Goal: Task Accomplishment & Management: Manage account settings

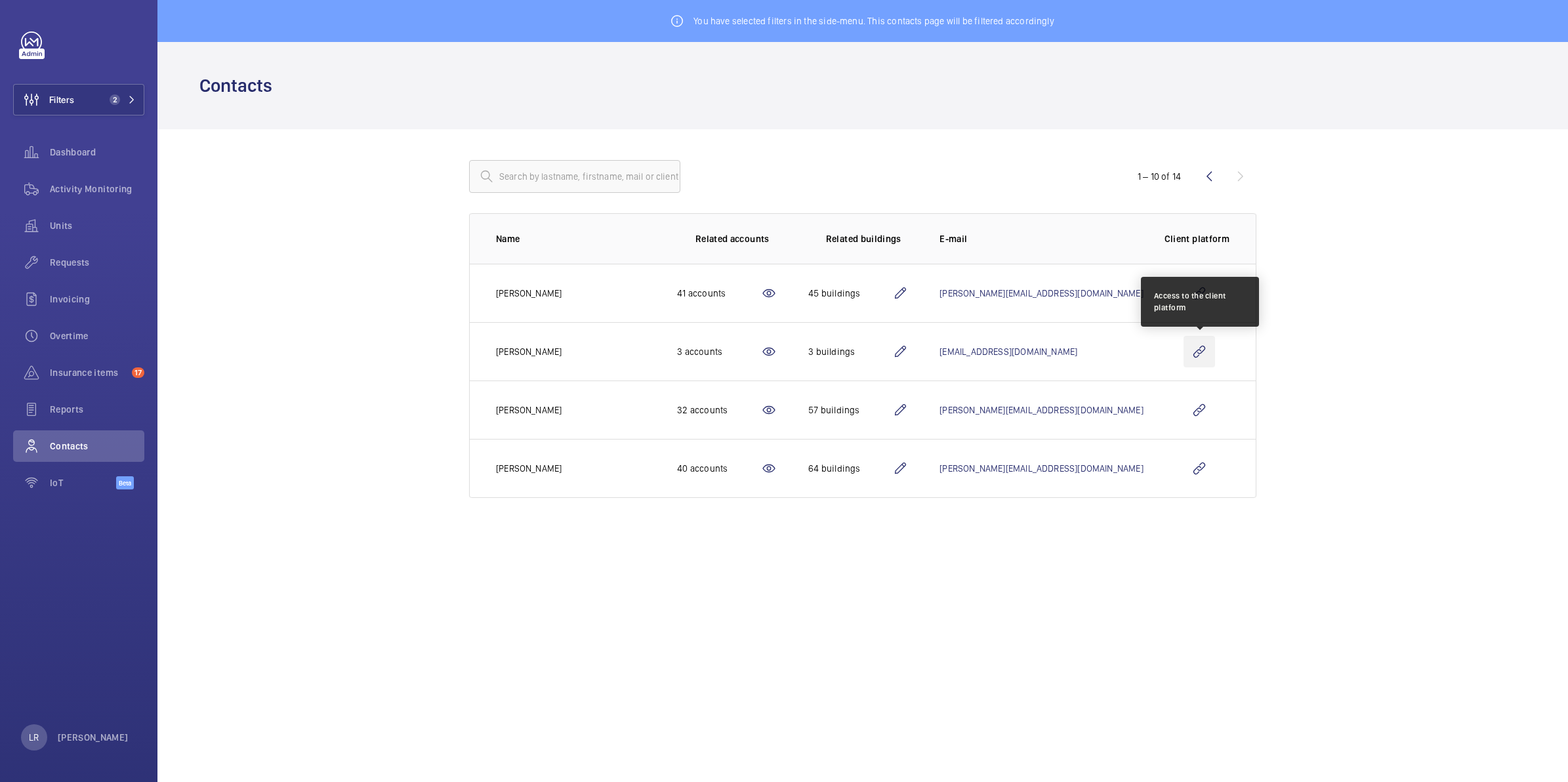
click at [1200, 352] on wm-front-icon-button at bounding box center [1200, 352] width 32 height 32
click at [1193, 348] on wm-front-icon-button at bounding box center [1200, 352] width 32 height 32
click at [1200, 349] on wm-front-icon-button at bounding box center [1200, 352] width 32 height 32
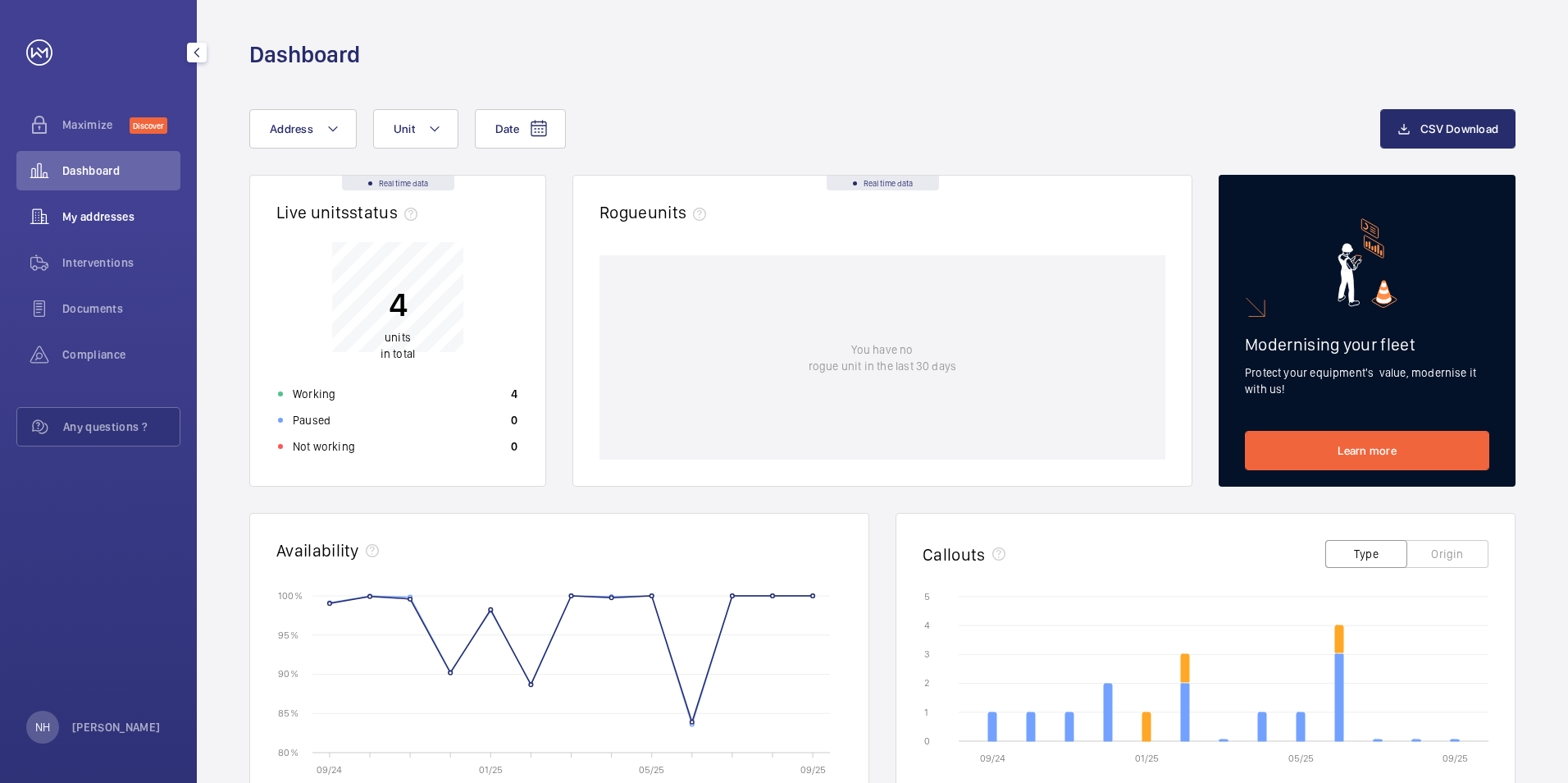
click at [138, 208] on span "My addresses" at bounding box center [121, 216] width 118 height 16
click at [76, 216] on span "My addresses" at bounding box center [121, 216] width 118 height 16
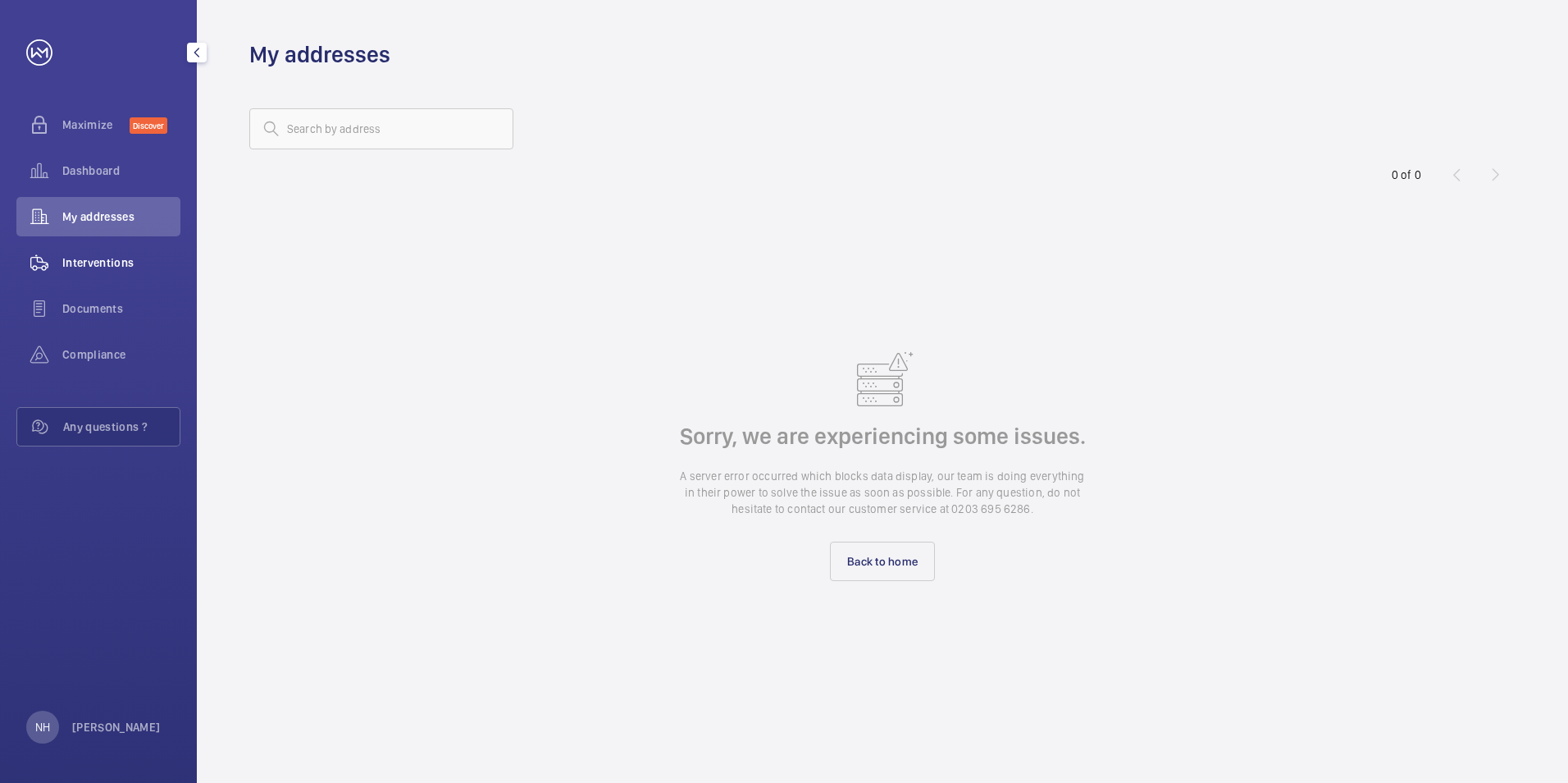
click at [85, 256] on span "Interventions" at bounding box center [121, 263] width 118 height 16
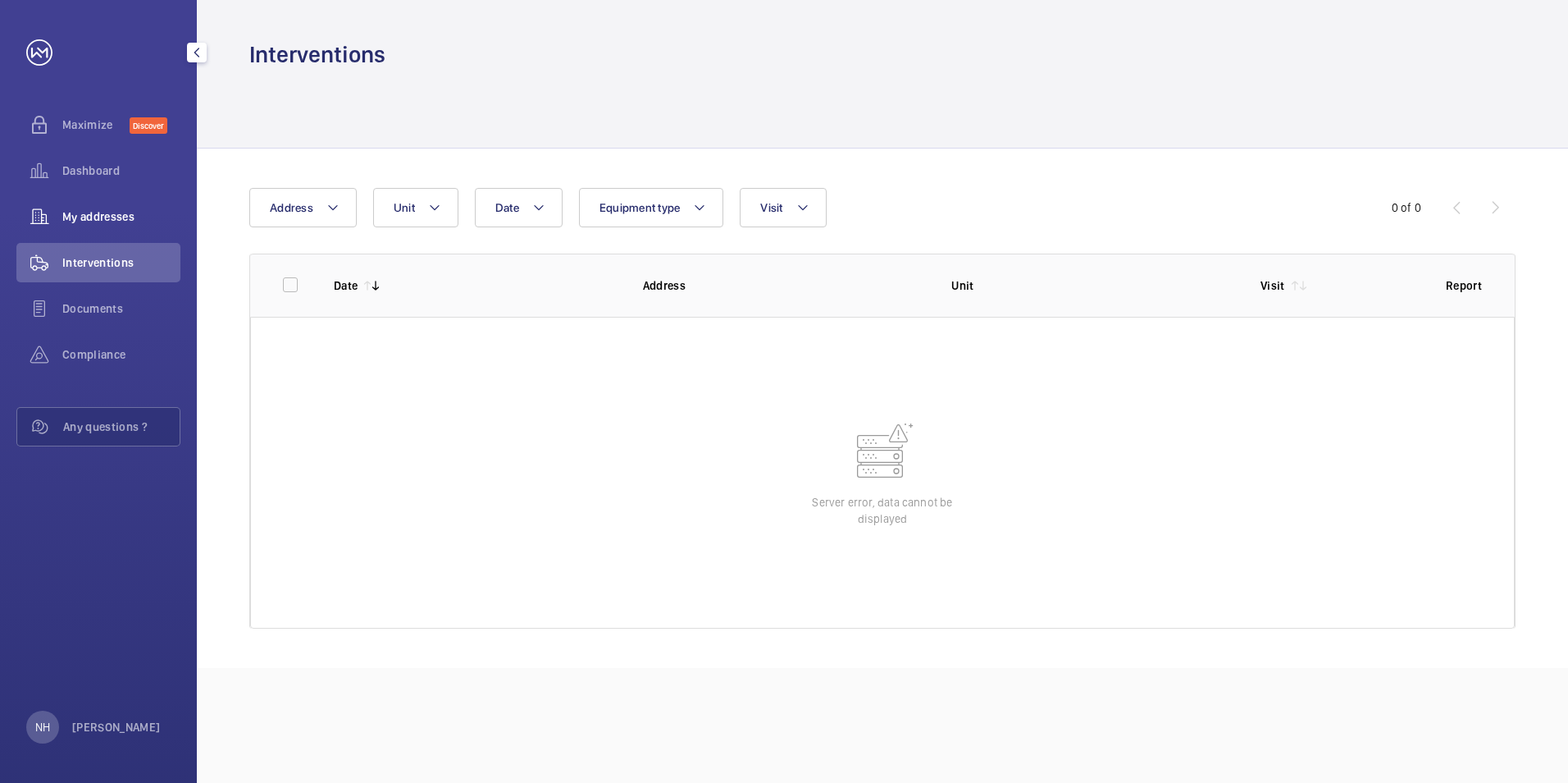
click at [105, 208] on div "My addresses" at bounding box center [97, 217] width 164 height 40
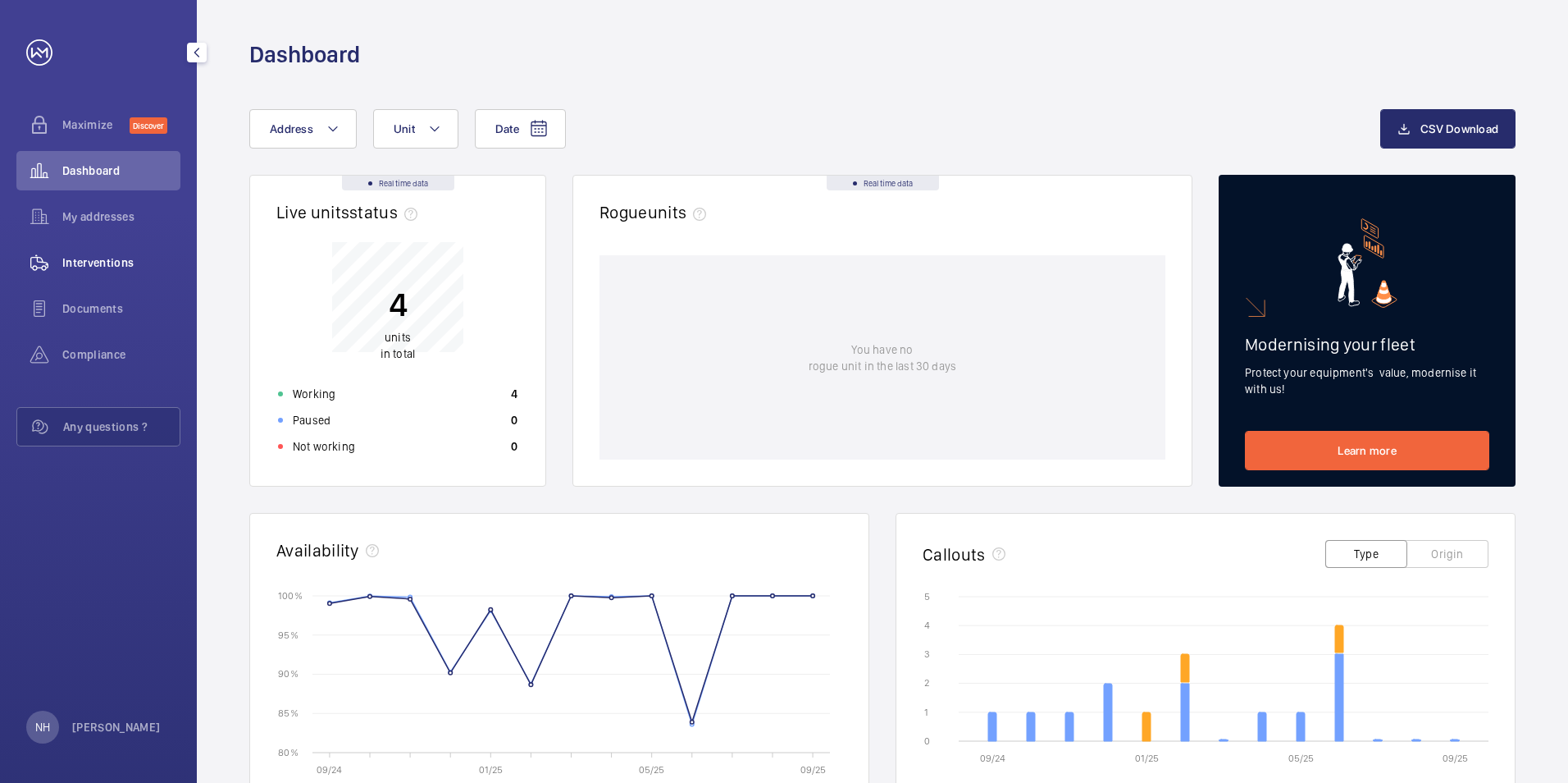
click at [41, 258] on wm-front-icon-button at bounding box center [39, 263] width 46 height 40
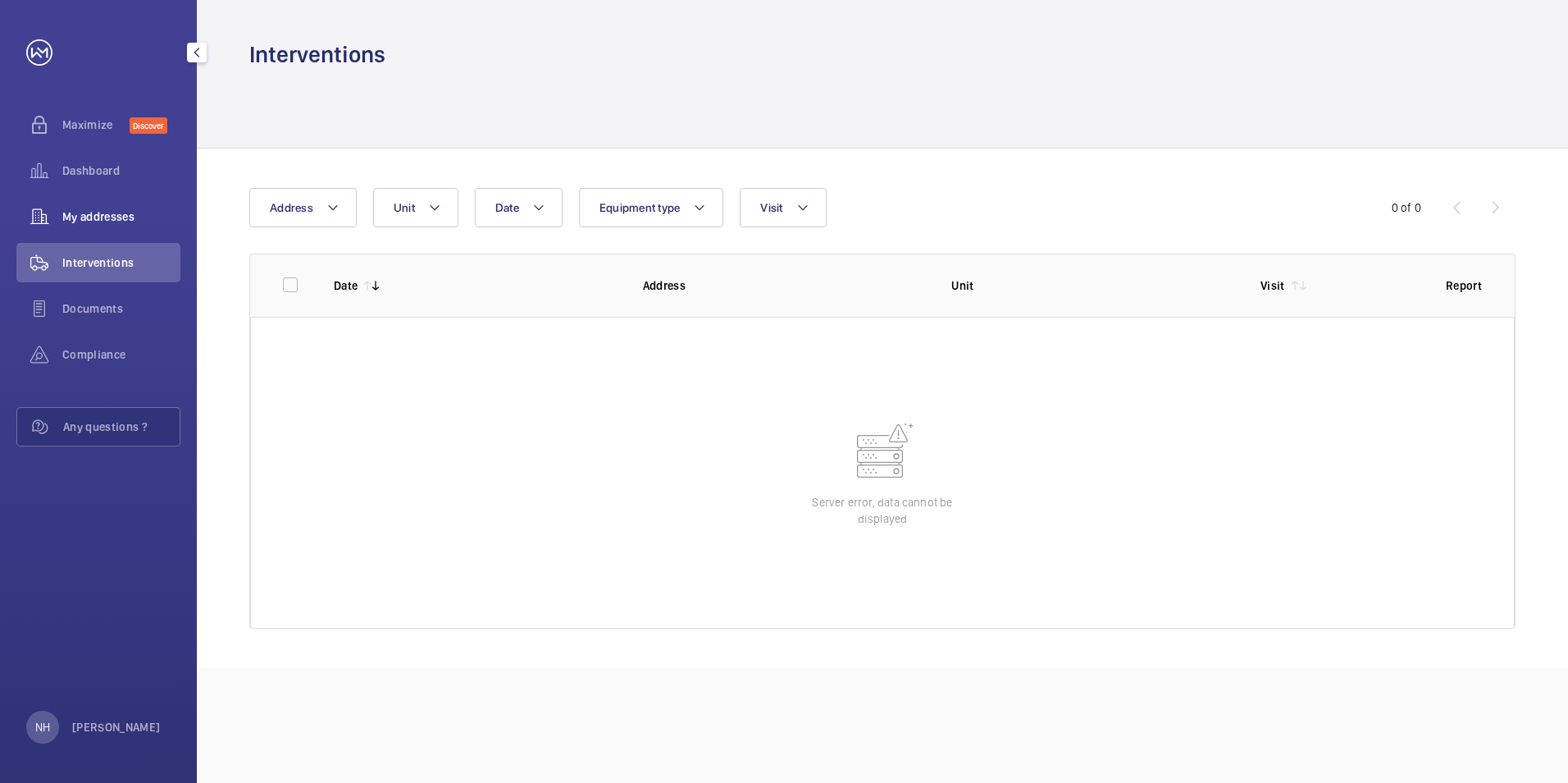
click at [128, 216] on span "My addresses" at bounding box center [121, 216] width 118 height 16
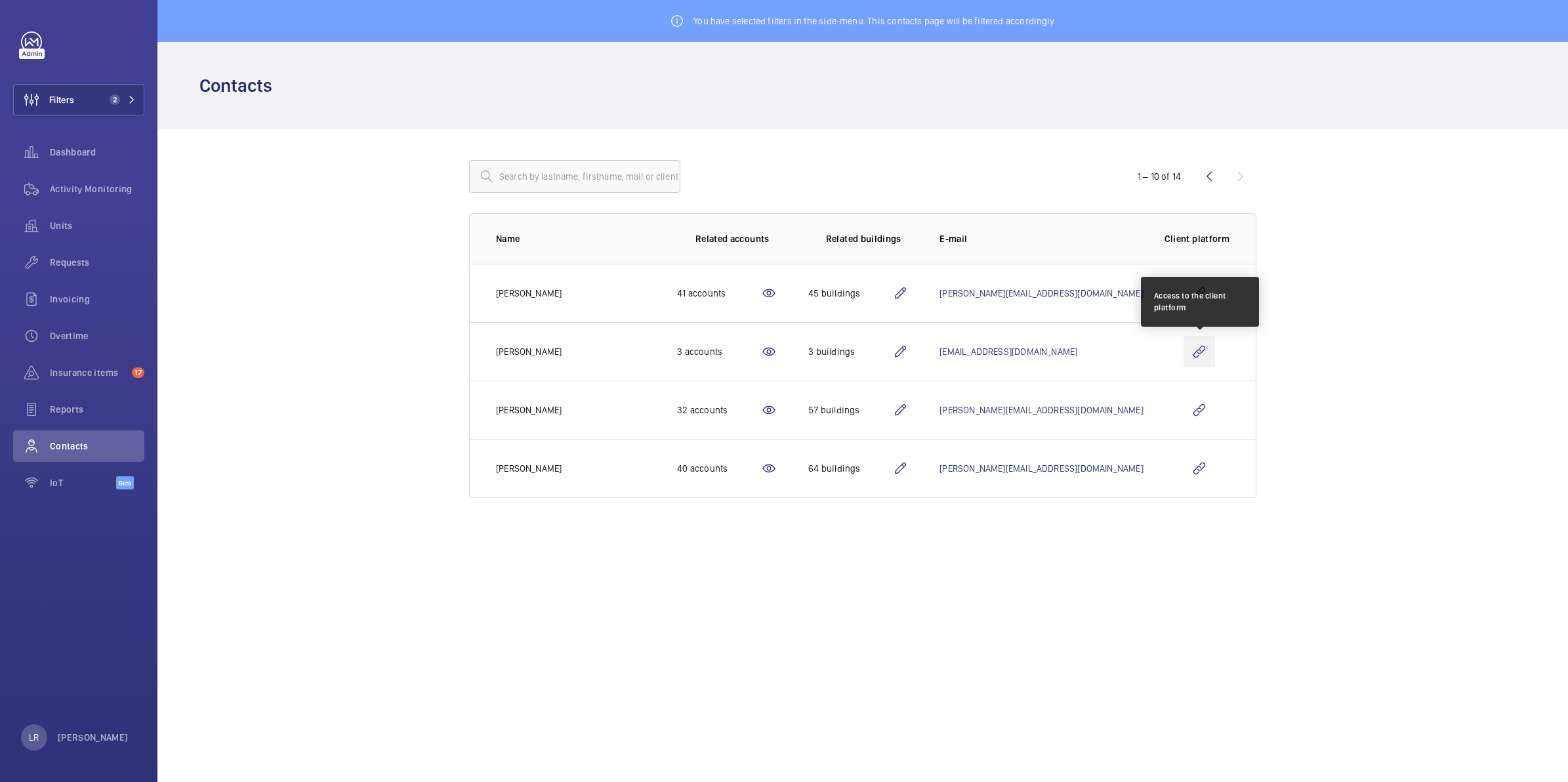
click at [1206, 355] on wm-front-icon-button at bounding box center [1200, 352] width 32 height 32
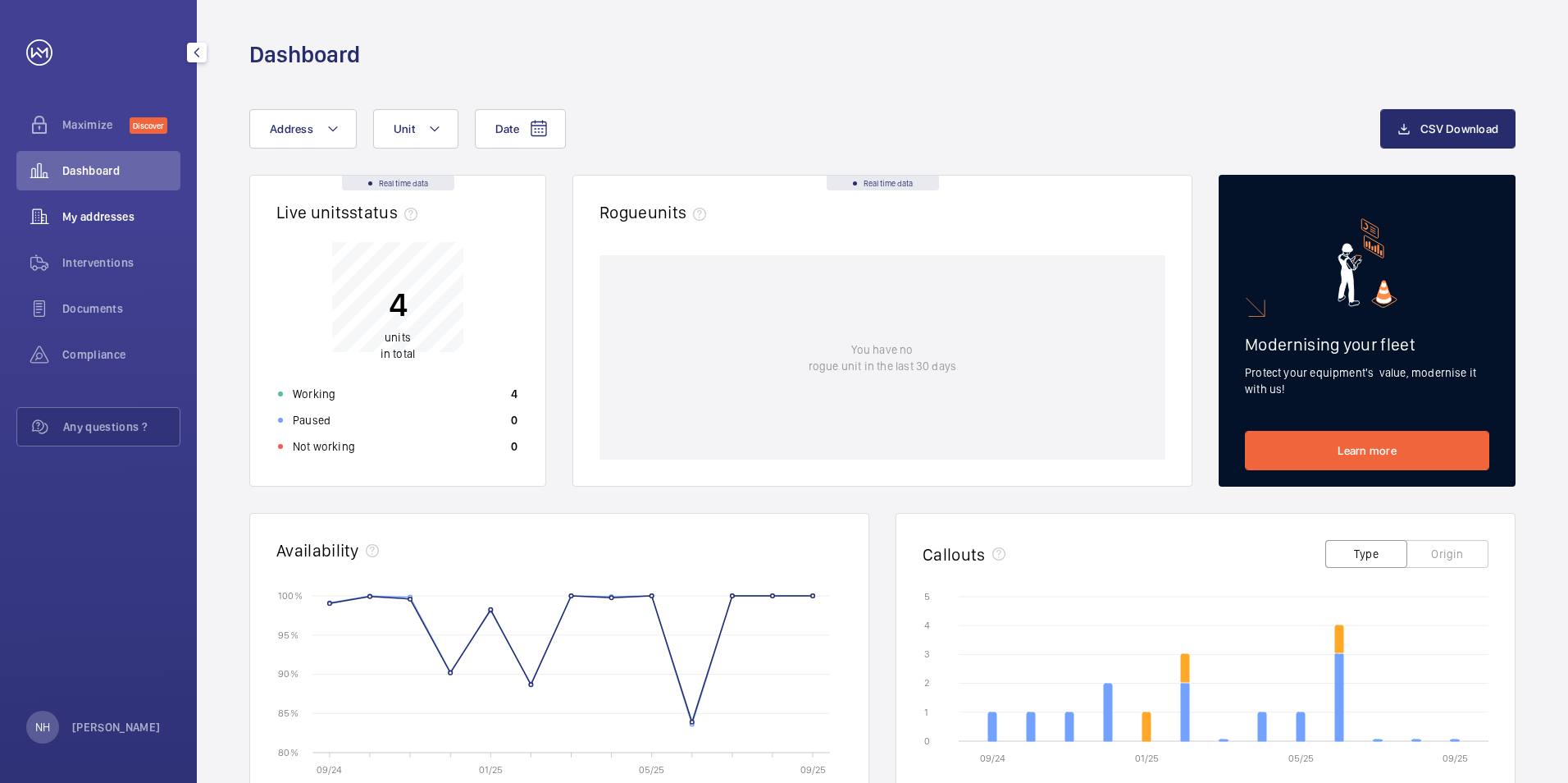
click at [128, 218] on span "My addresses" at bounding box center [121, 216] width 118 height 16
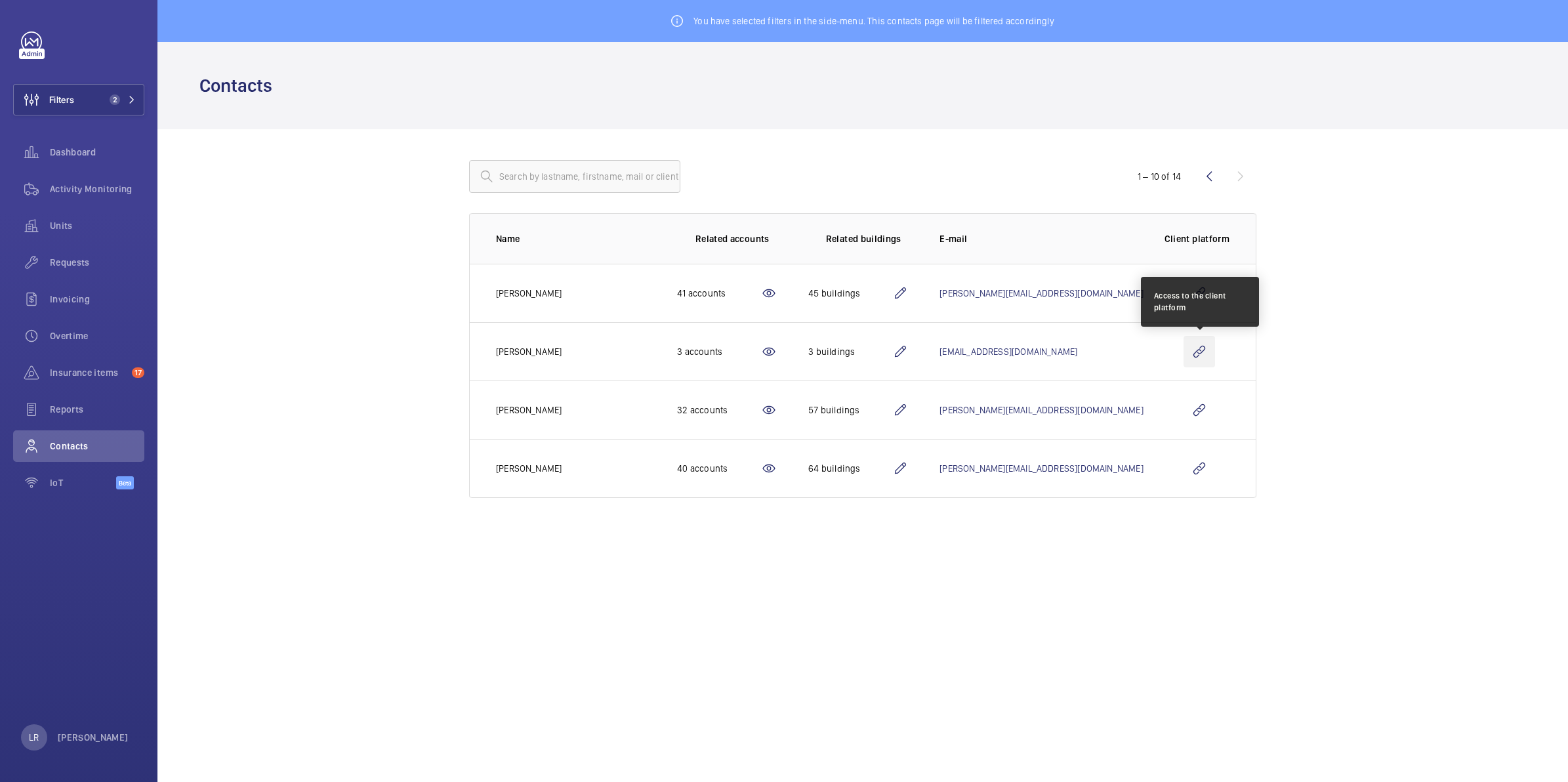
click at [1193, 346] on wm-front-icon-button at bounding box center [1200, 352] width 32 height 32
click at [107, 95] on span "2" at bounding box center [112, 99] width 16 height 10
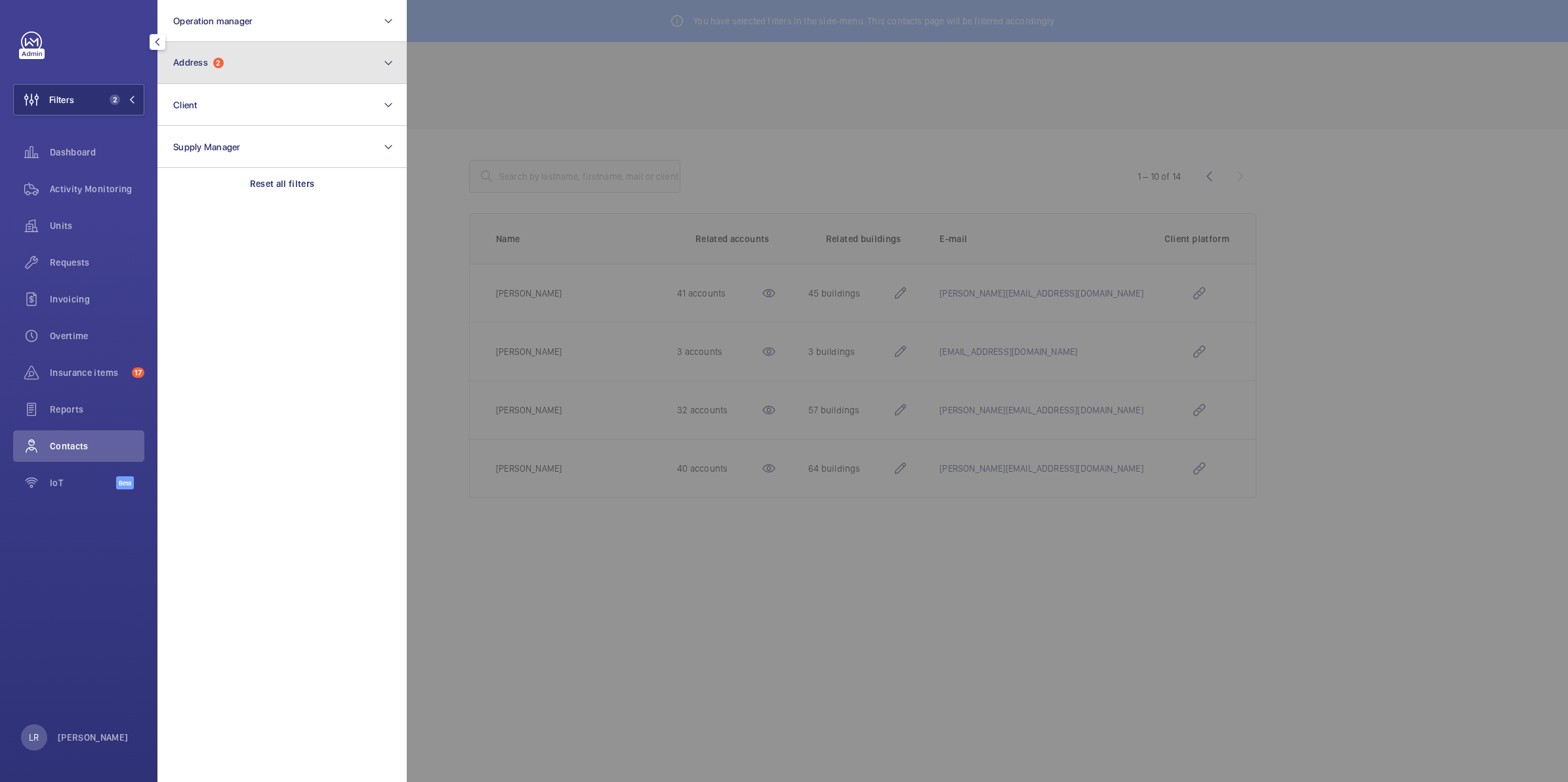
click at [212, 64] on span "Address 2" at bounding box center [199, 63] width 51 height 11
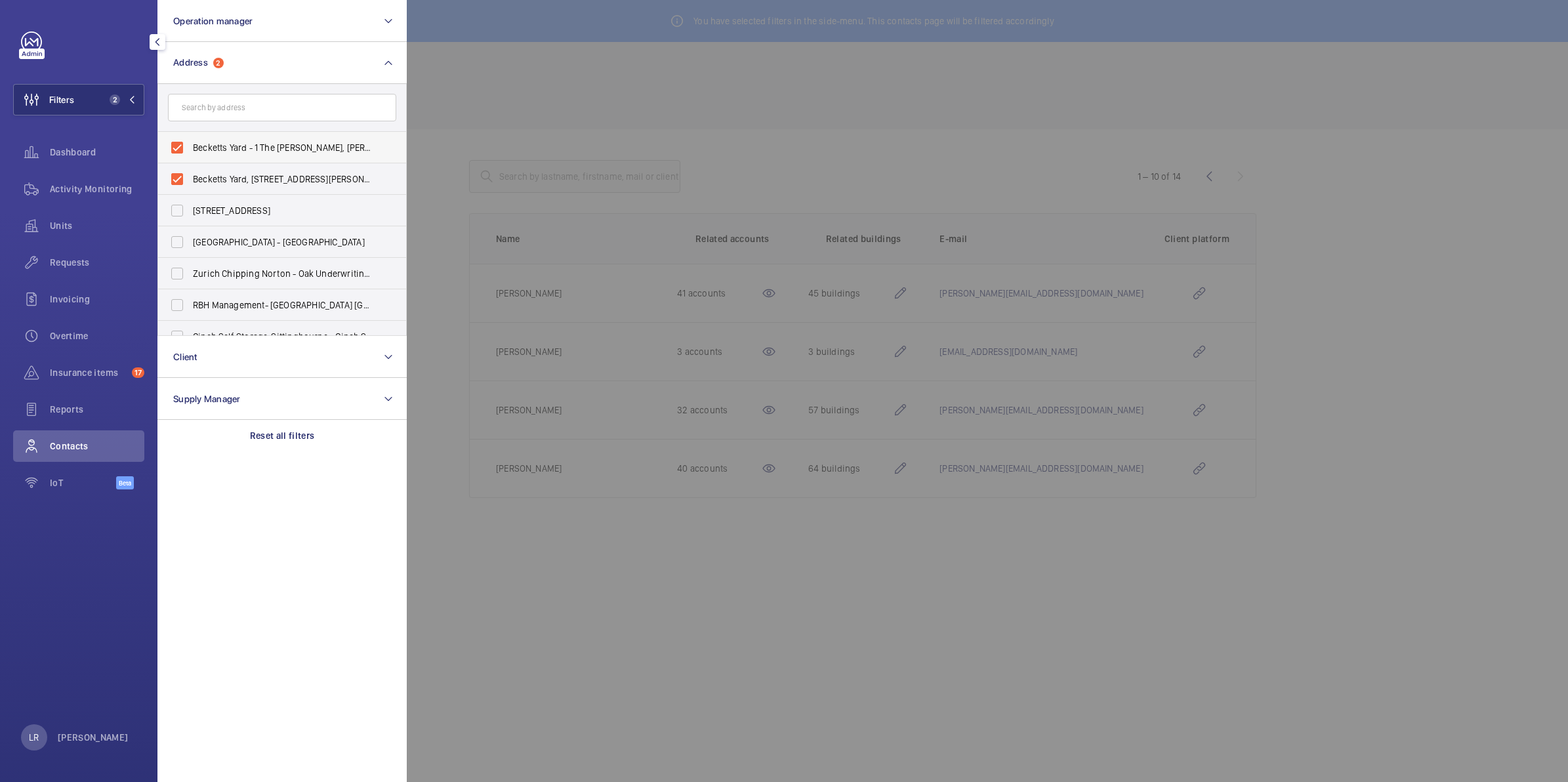
click at [184, 148] on label "Becketts Yard - 1 The Spires, Selden Hill, HEMEL HEMPSTEAD HP2 4FS" at bounding box center [272, 148] width 228 height 32
click at [184, 148] on input "Becketts Yard - 1 The Spires, Selden Hill, HEMEL HEMPSTEAD HP2 4FS" at bounding box center [177, 147] width 26 height 26
checkbox input "false"
click at [178, 182] on label "Becketts Yard, 1 Selden Hill, Hemel Hempstead, HP2 4TQ - 1 The Spires, Selden H…" at bounding box center [272, 179] width 228 height 32
click at [178, 182] on input "Becketts Yard, 1 Selden Hill, Hemel Hempstead, HP2 4TQ - 1 The Spires, Selden H…" at bounding box center [177, 179] width 26 height 26
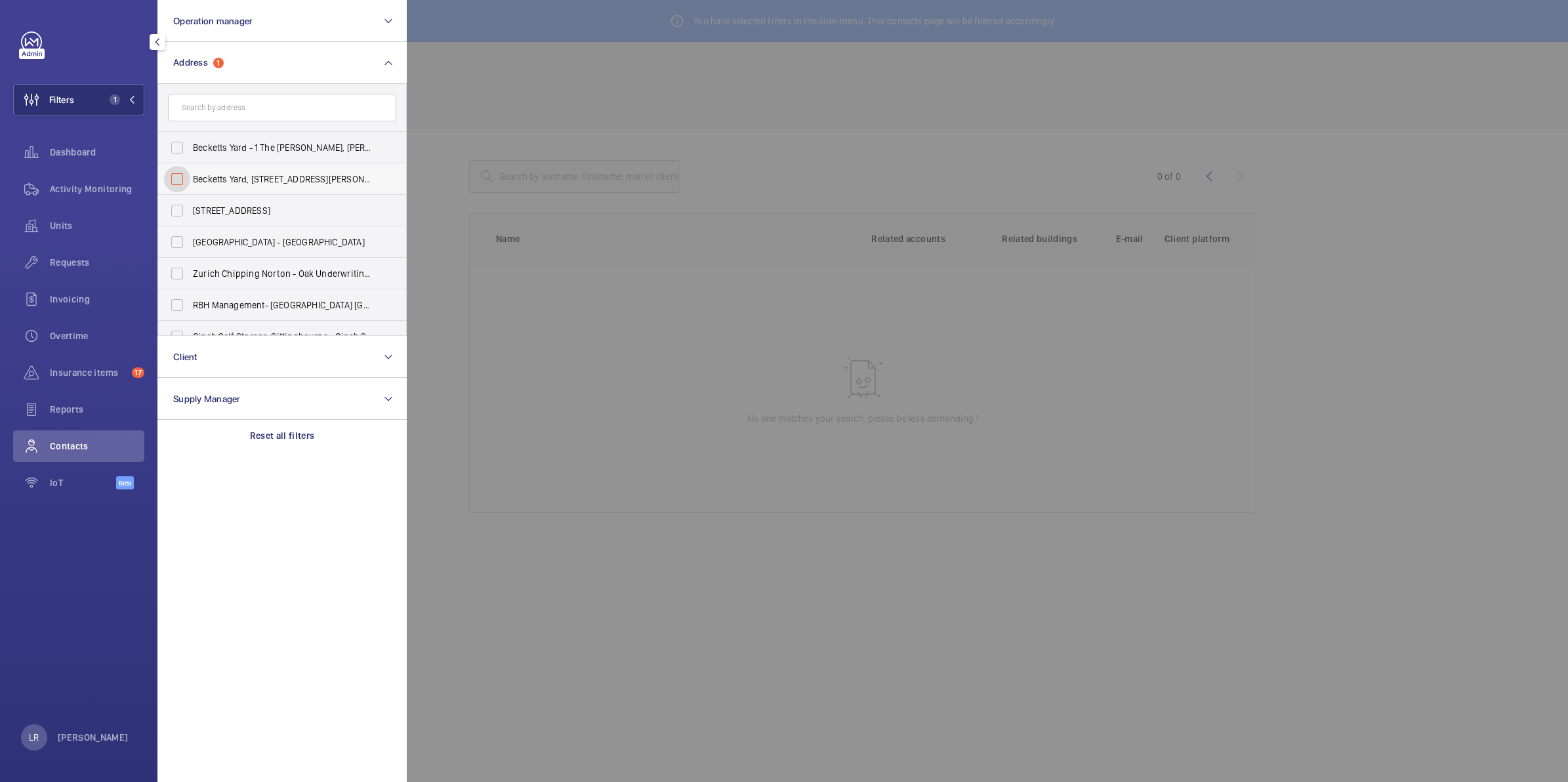
checkbox input "false"
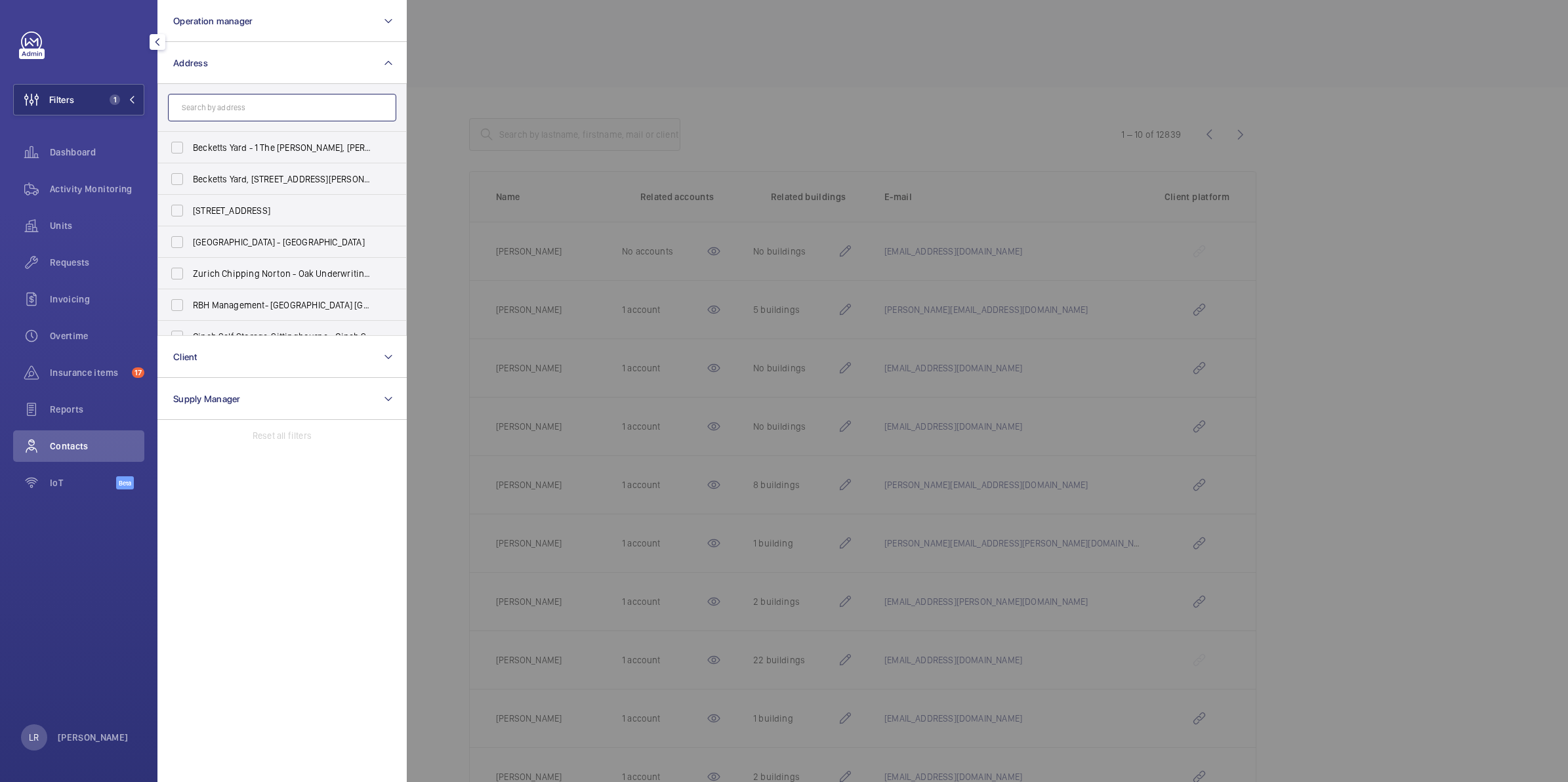
click at [244, 99] on input "text" at bounding box center [282, 107] width 228 height 28
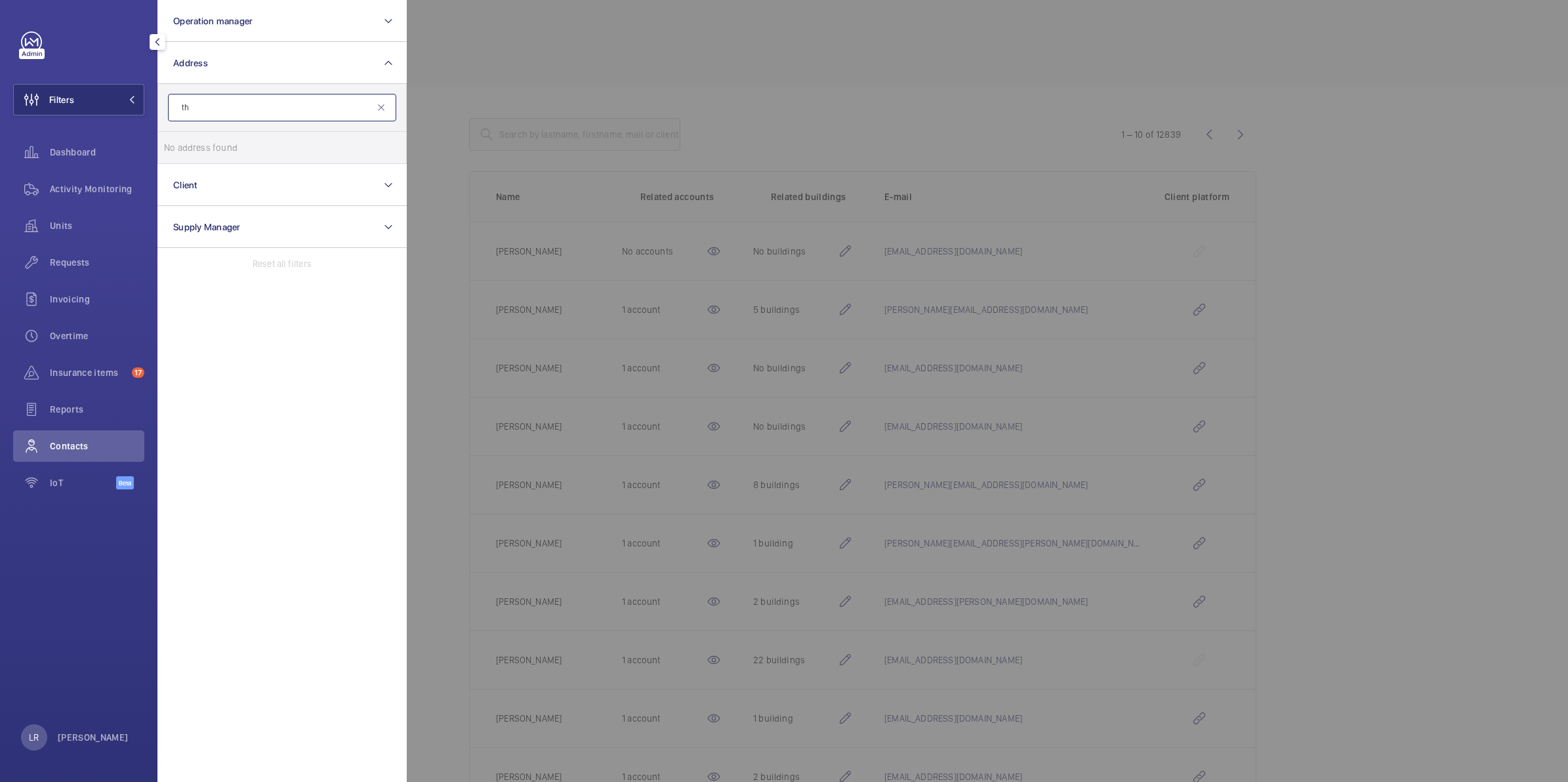
type input "t"
type input "60 w"
drag, startPoint x: 240, startPoint y: 107, endPoint x: 155, endPoint y: 115, distance: 85.4
click at [155, 115] on div "Filters Operation manager Address 60 w 548-550 & 5 60 Chis w ick High Road - 5 …" at bounding box center [79, 391] width 158 height 782
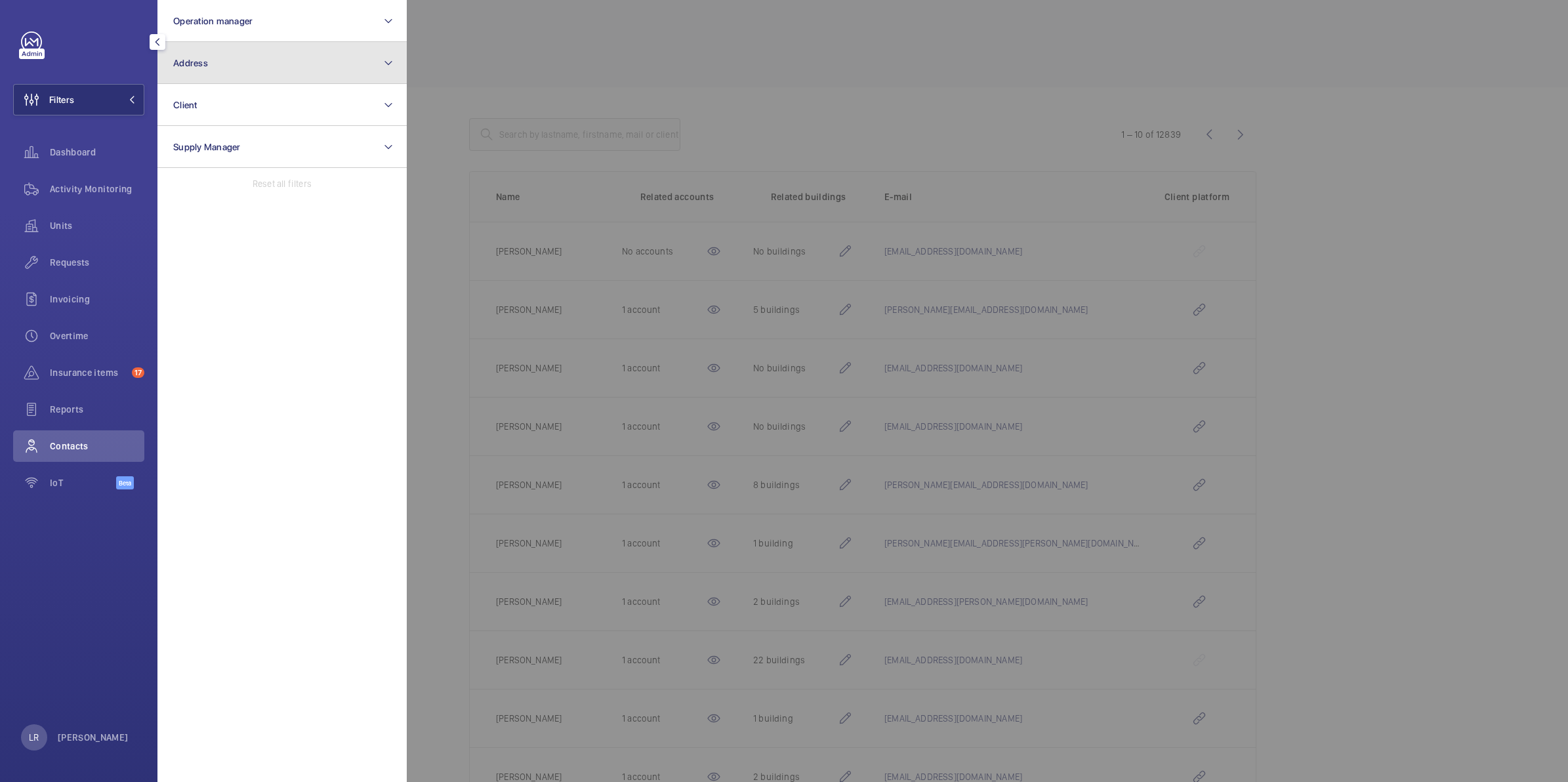
click at [358, 61] on button "Address" at bounding box center [282, 63] width 249 height 42
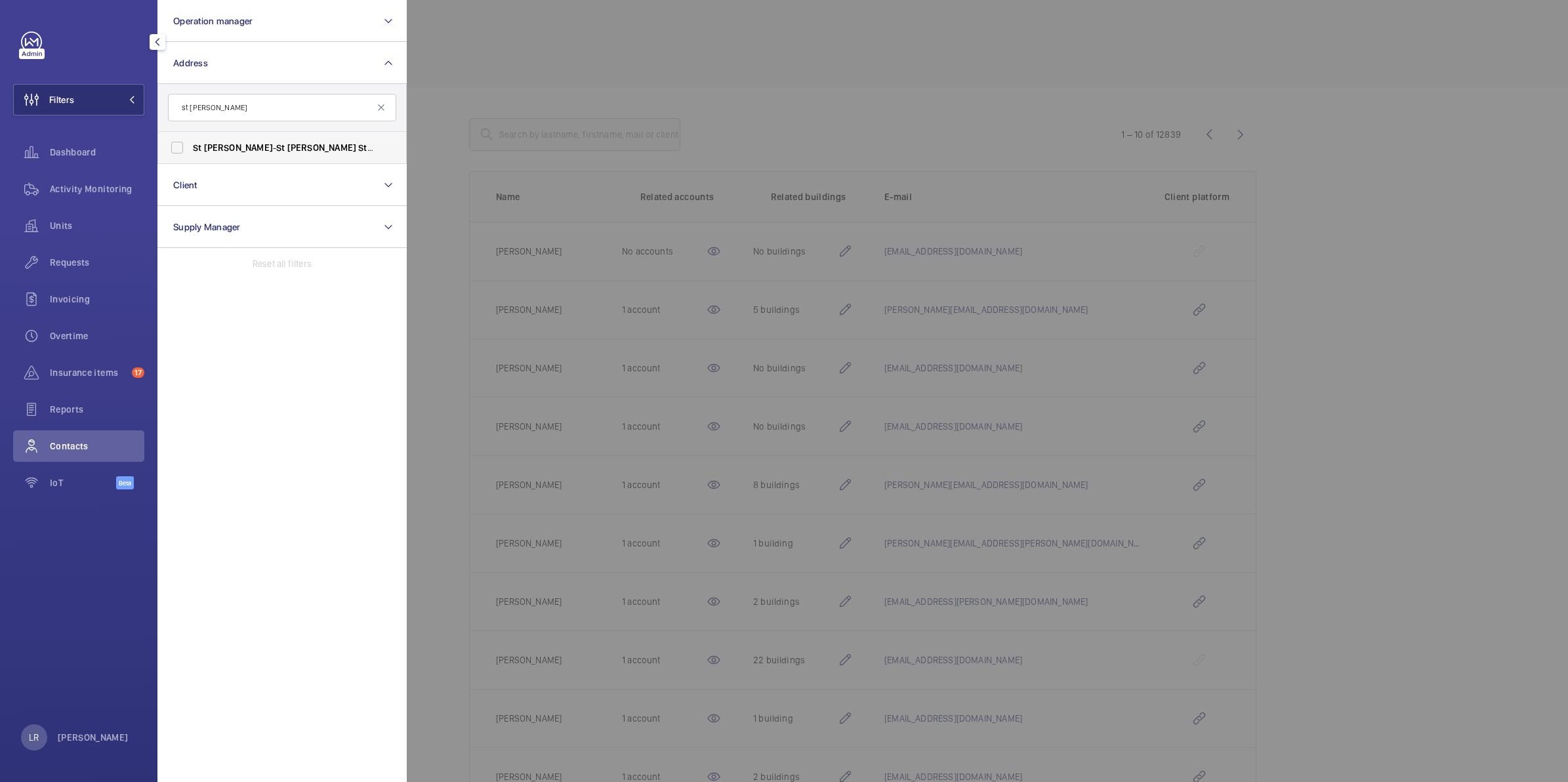
type input "st peters"
click at [292, 150] on span "St Peters - St Peters St reet, BEDFORD MK40 2FH" at bounding box center [282, 147] width 181 height 13
click at [190, 150] on input "St Peters - St Peters St reet, BEDFORD MK40 2FH" at bounding box center [177, 147] width 26 height 26
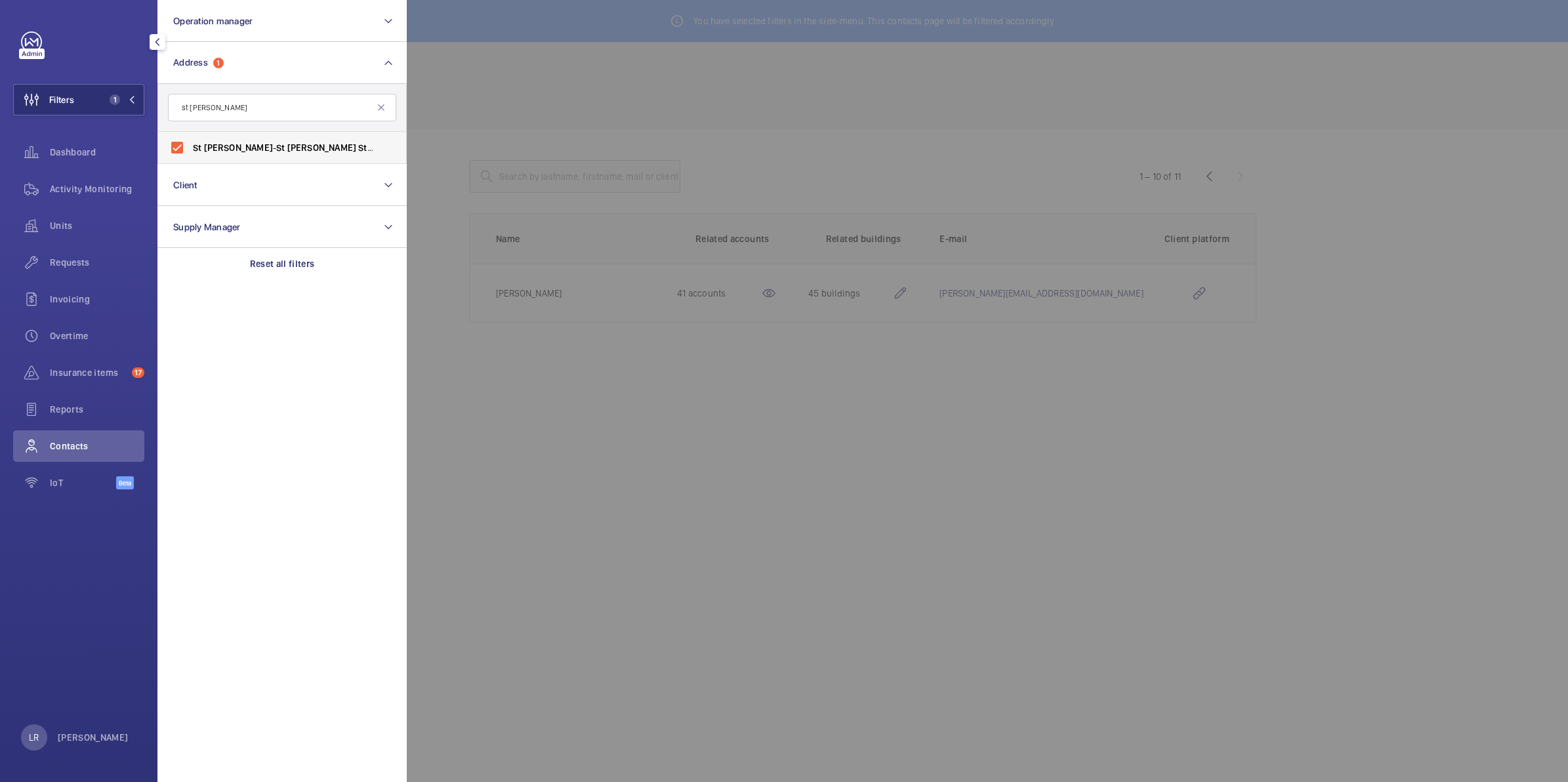
click at [319, 143] on span "St Peters - St Peters St reet, BEDFORD MK40 2FH" at bounding box center [282, 147] width 181 height 13
click at [190, 143] on input "St Peters - St Peters St reet, BEDFORD MK40 2FH" at bounding box center [177, 147] width 26 height 26
checkbox input "false"
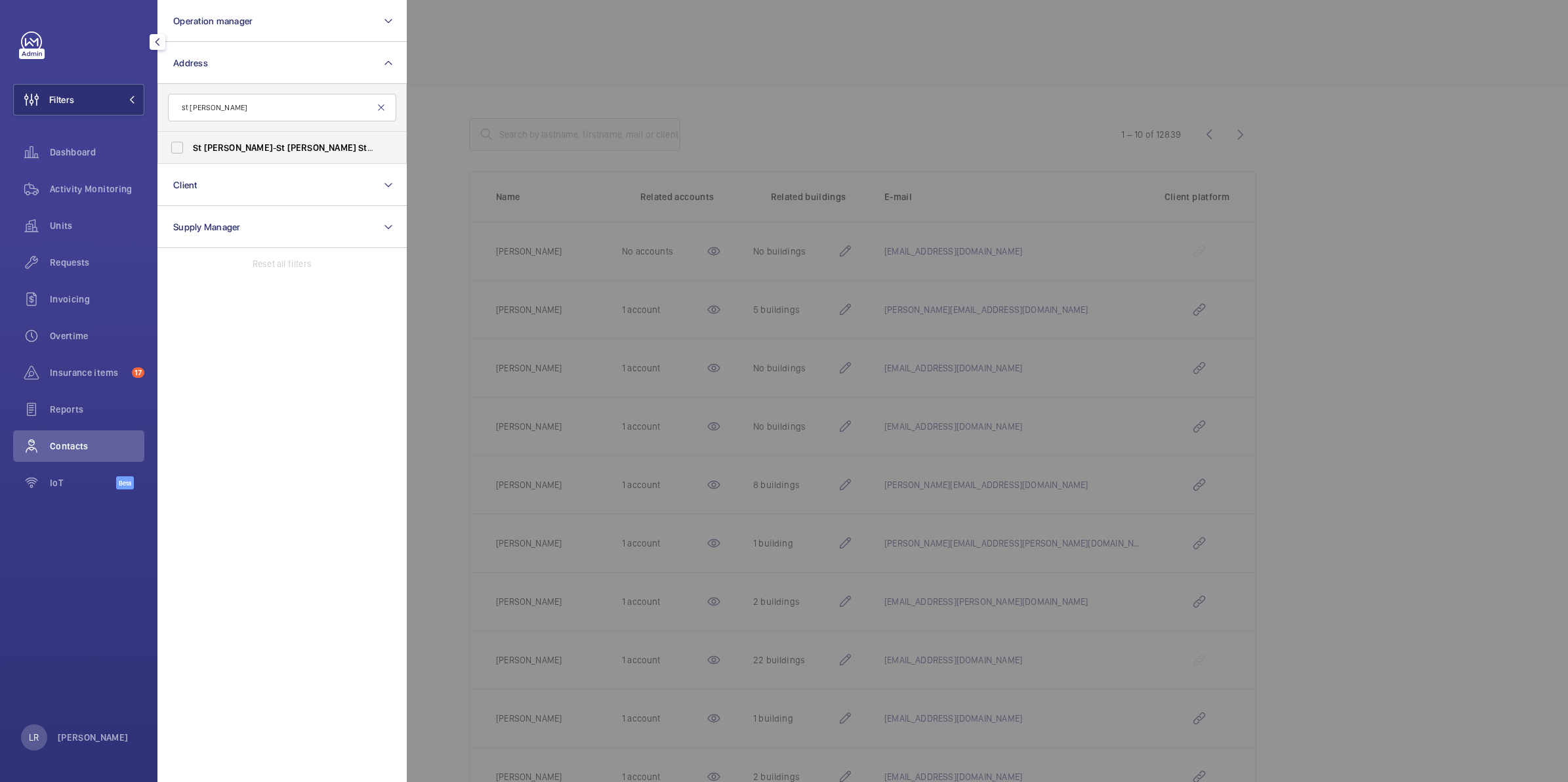
click at [381, 107] on mat-icon at bounding box center [381, 107] width 10 height 10
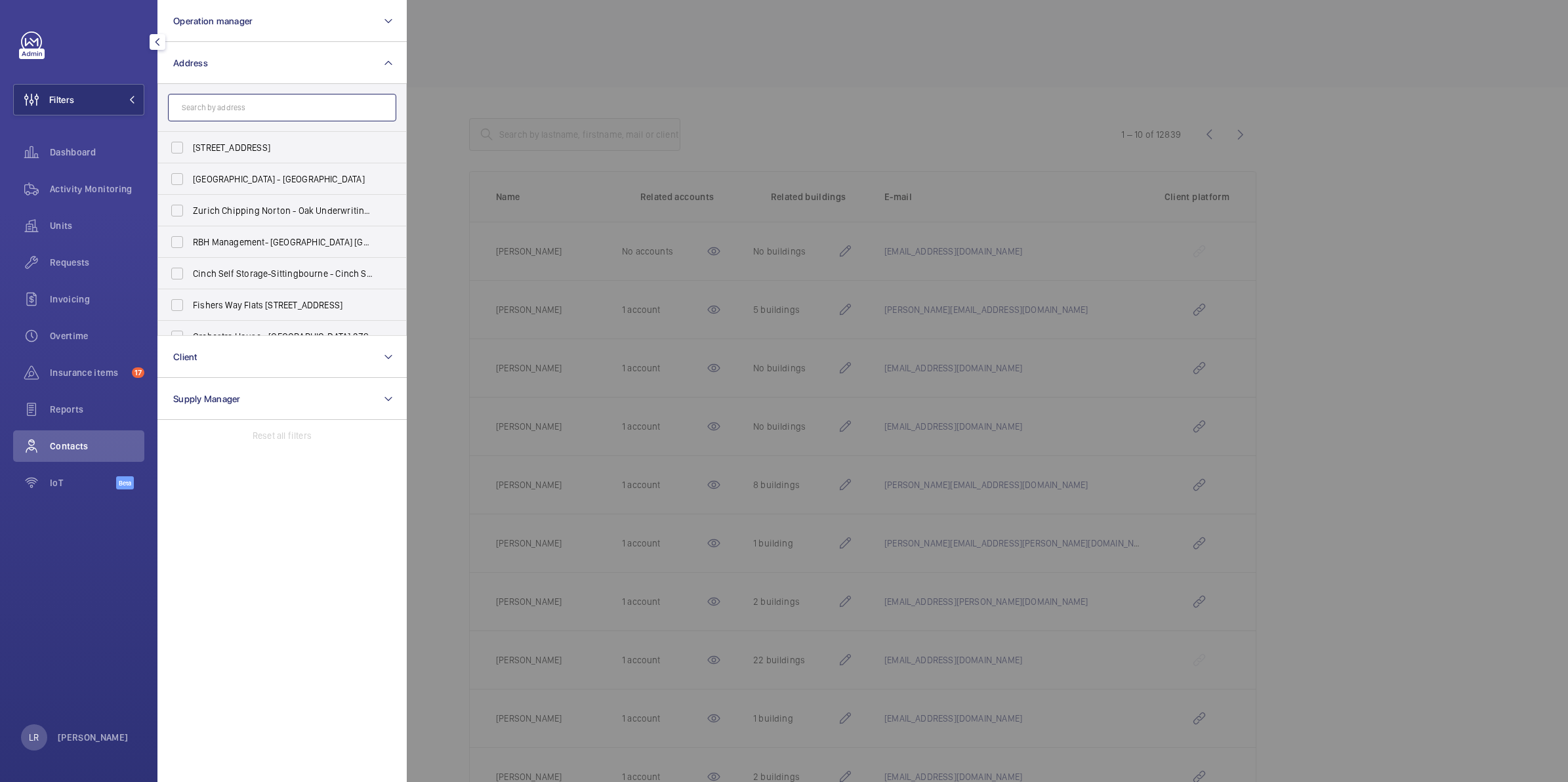
click at [270, 102] on input "text" at bounding box center [282, 107] width 228 height 28
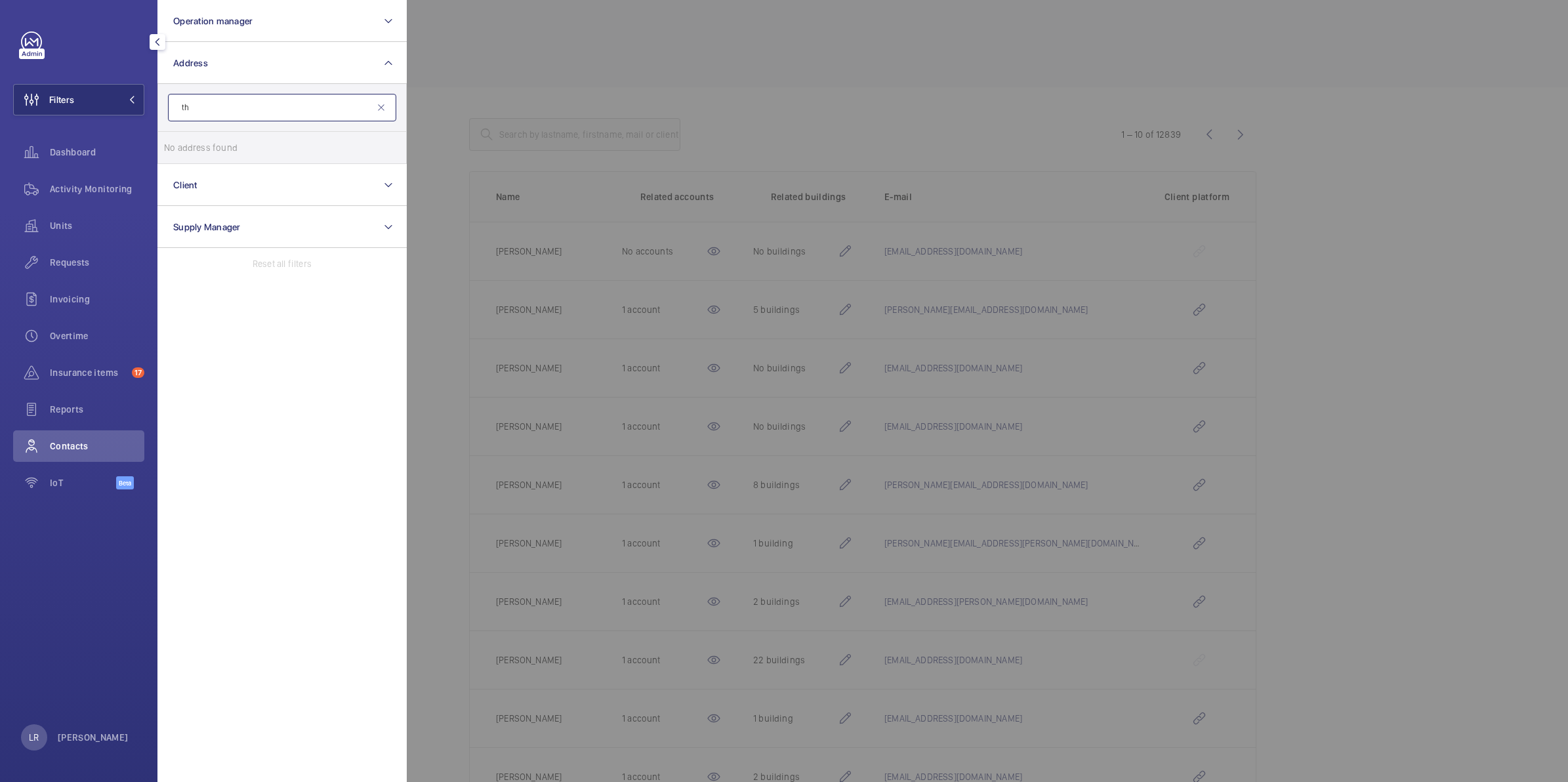
type input "t"
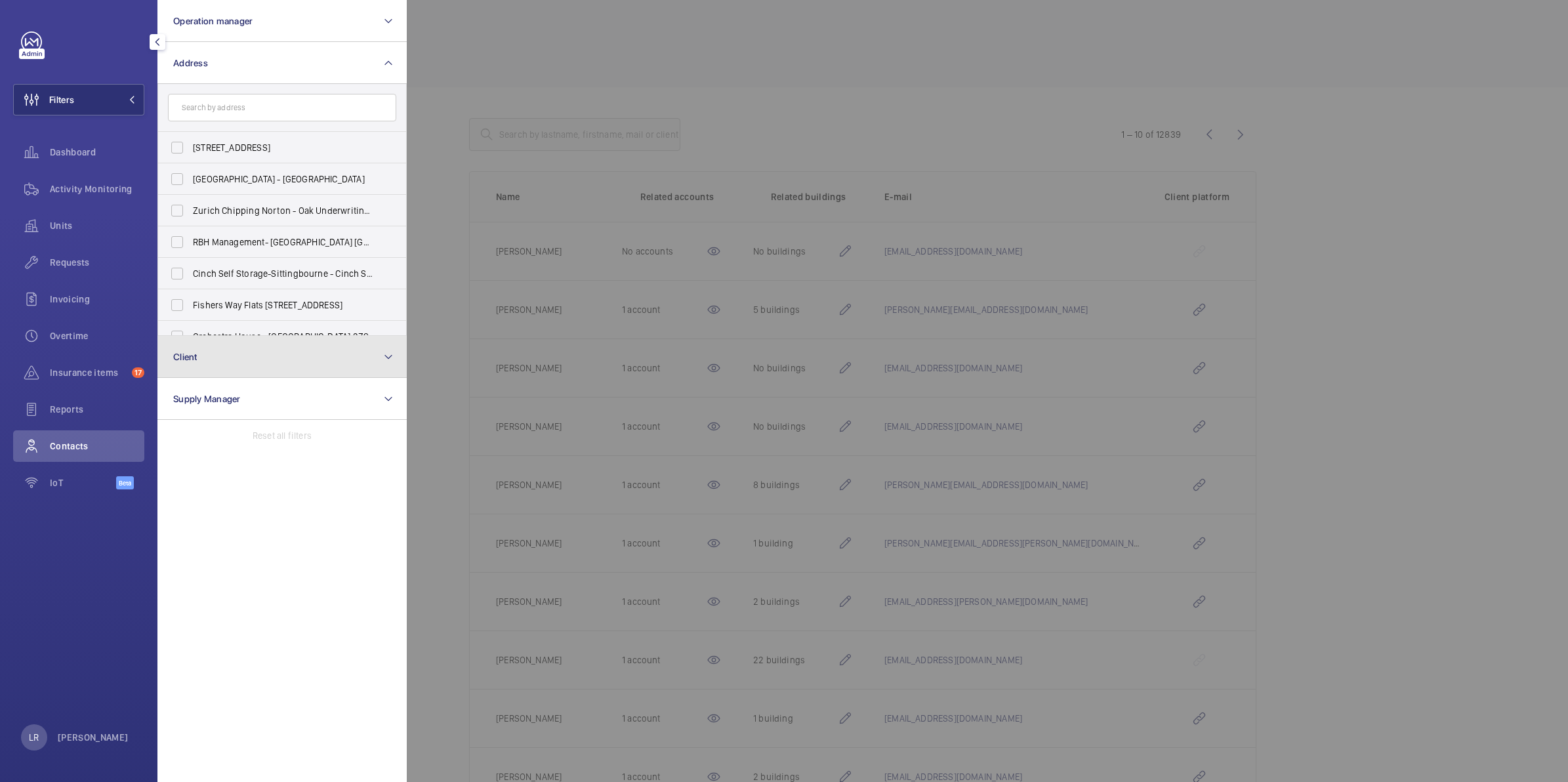
click at [258, 363] on button "Client" at bounding box center [282, 356] width 249 height 42
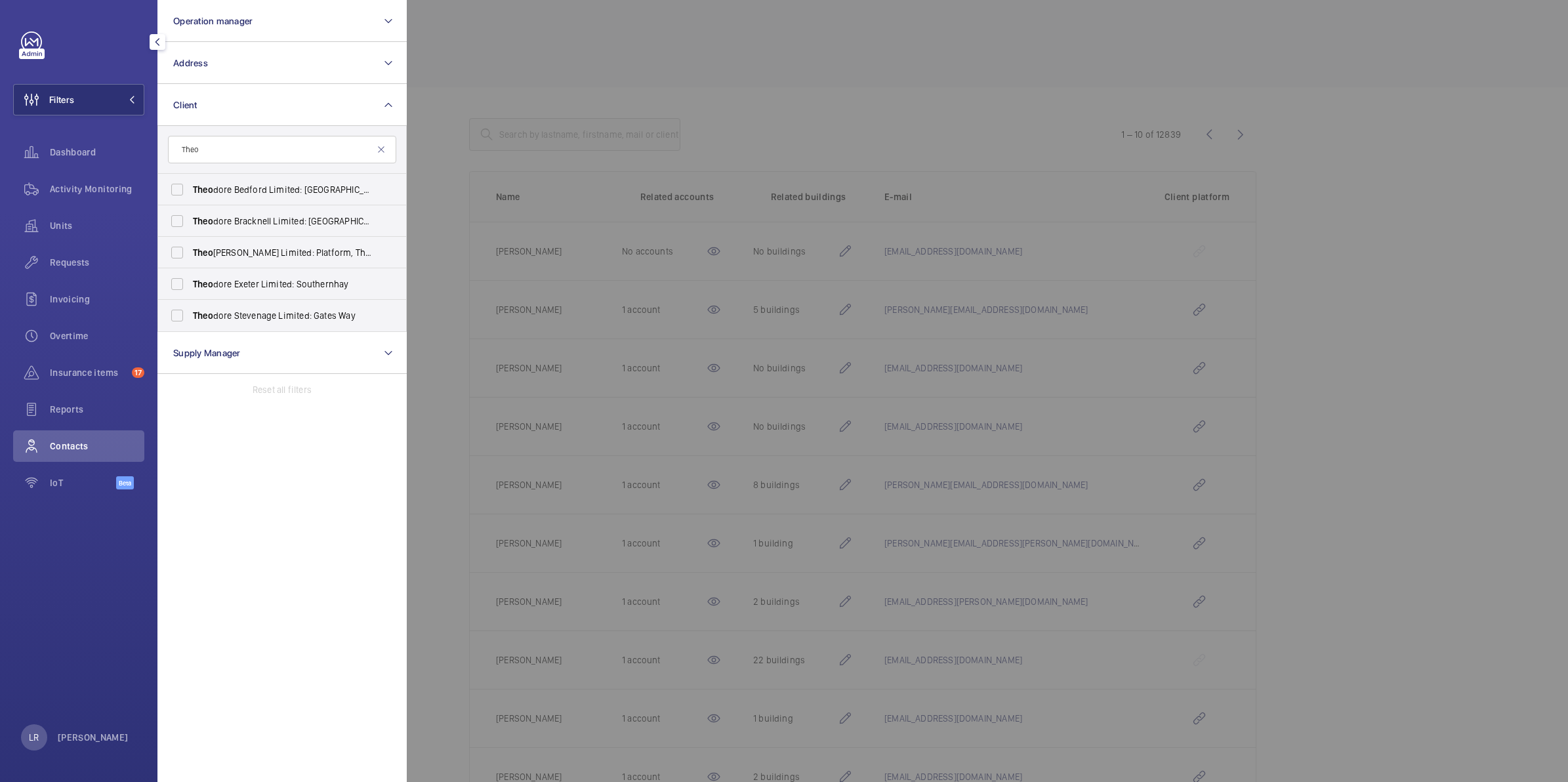
type input "Theo"
click at [281, 192] on span "Theo dore Bedford Limited: St Peters" at bounding box center [282, 189] width 181 height 13
click at [190, 192] on input "Theo dore Bedford Limited: St Peters" at bounding box center [177, 189] width 26 height 26
checkbox input "true"
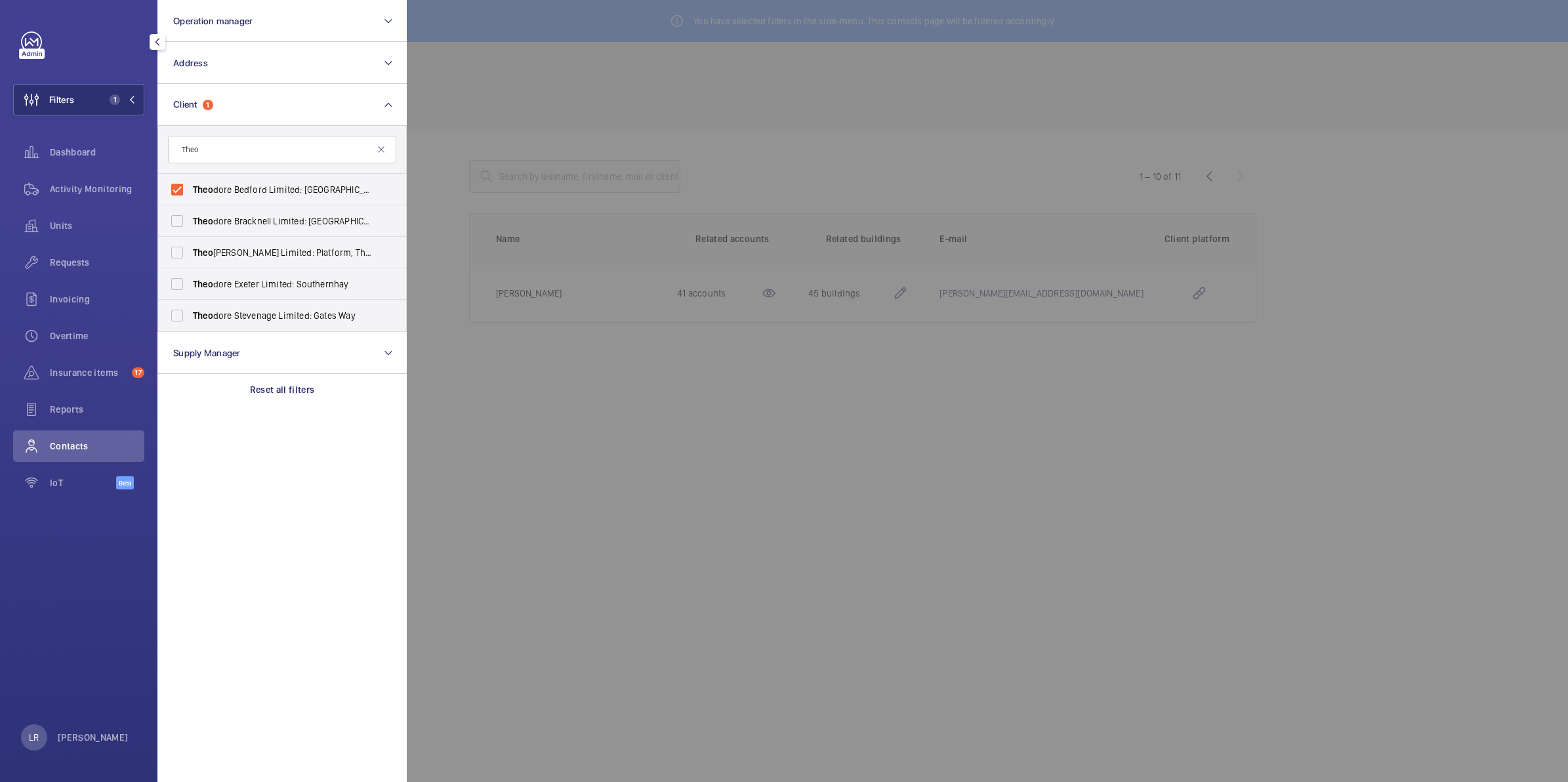
click at [469, 296] on div at bounding box center [1190, 391] width 1568 height 782
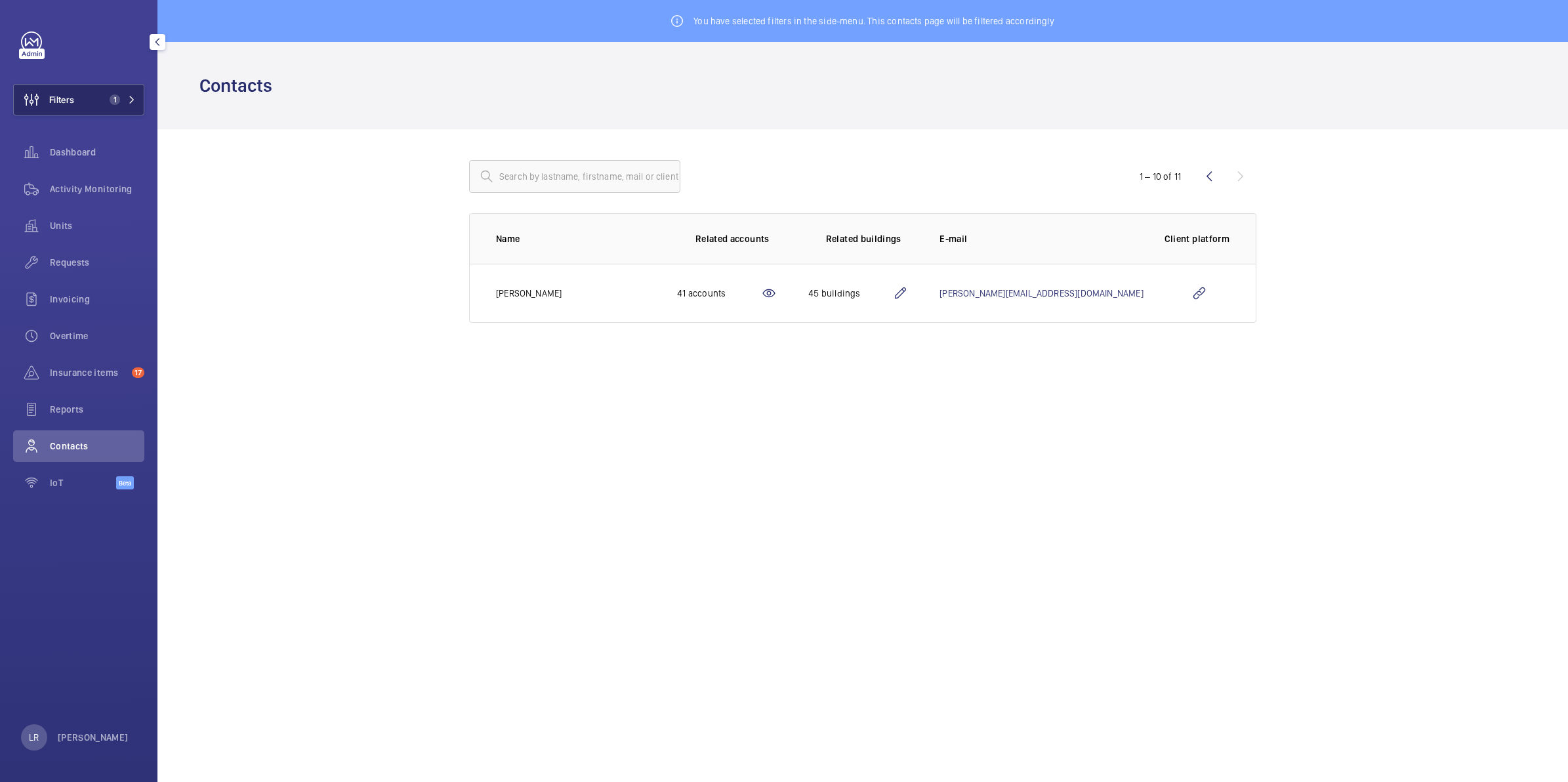
click at [83, 103] on button "Filters 1" at bounding box center [78, 100] width 131 height 32
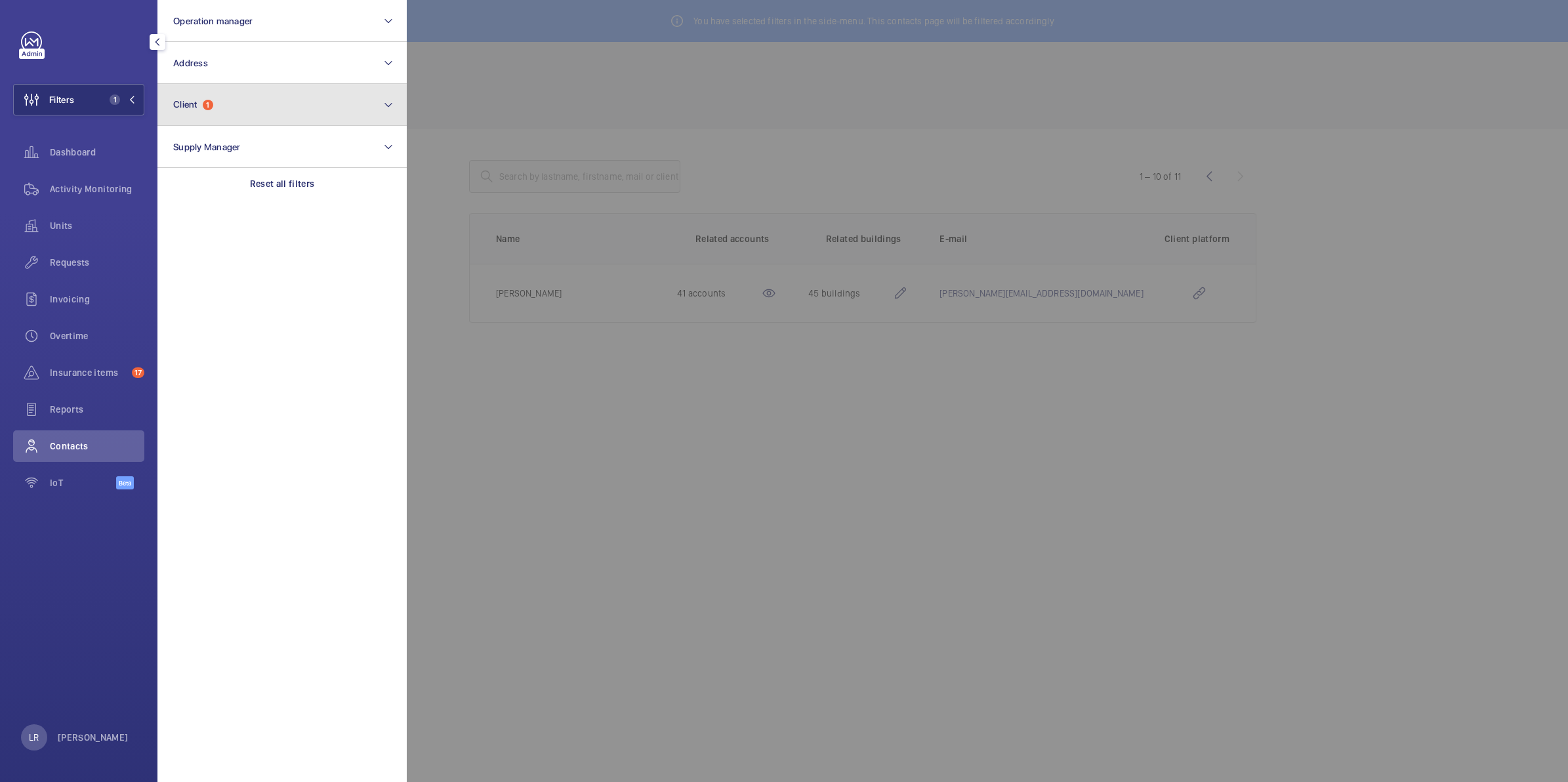
click at [173, 108] on span "Client" at bounding box center [185, 104] width 25 height 10
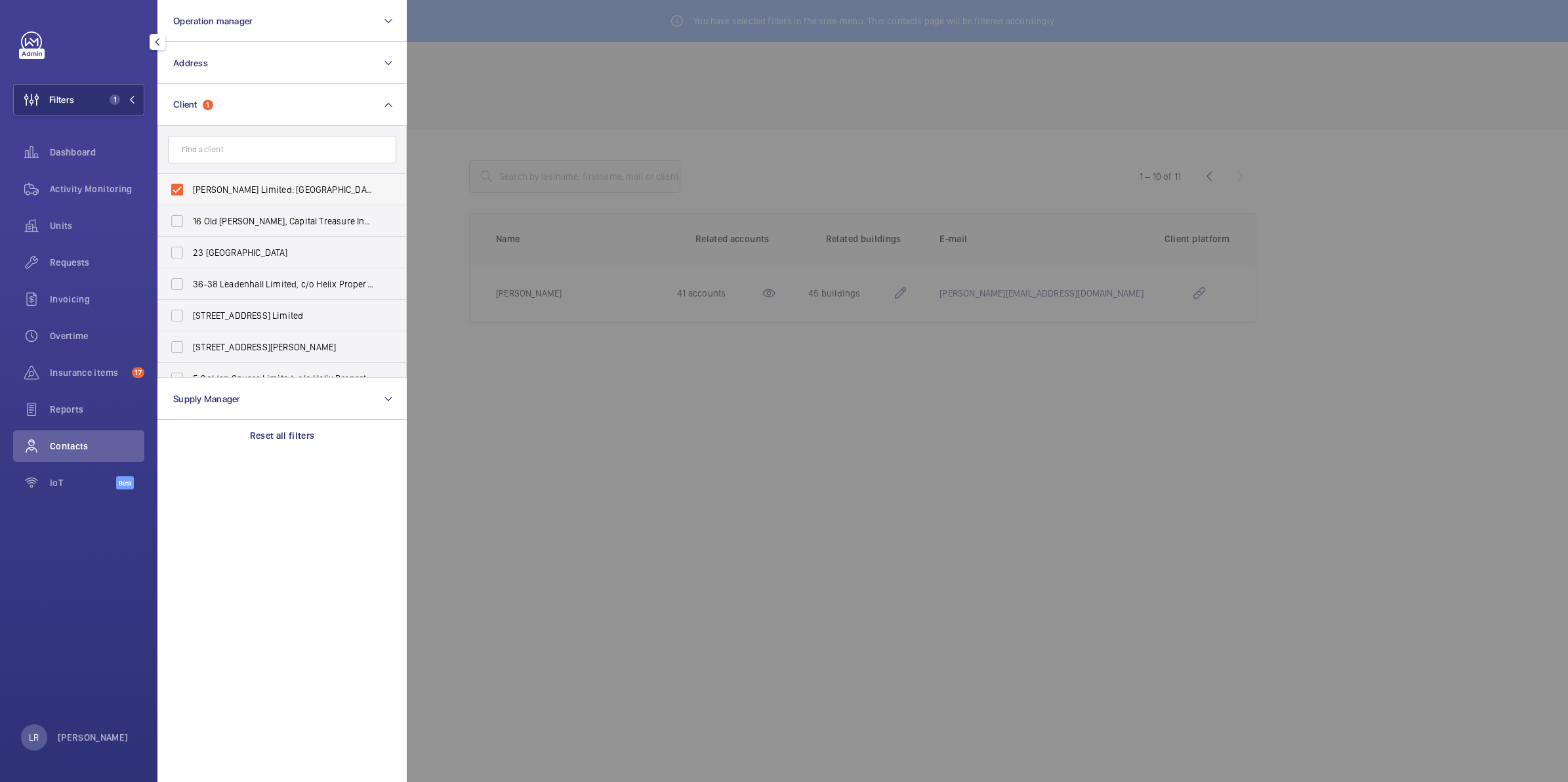
click at [223, 189] on span "Theodore Bedford Limited: St Peters" at bounding box center [282, 189] width 181 height 13
click at [190, 189] on input "Theodore Bedford Limited: St Peters" at bounding box center [177, 189] width 26 height 26
checkbox input "false"
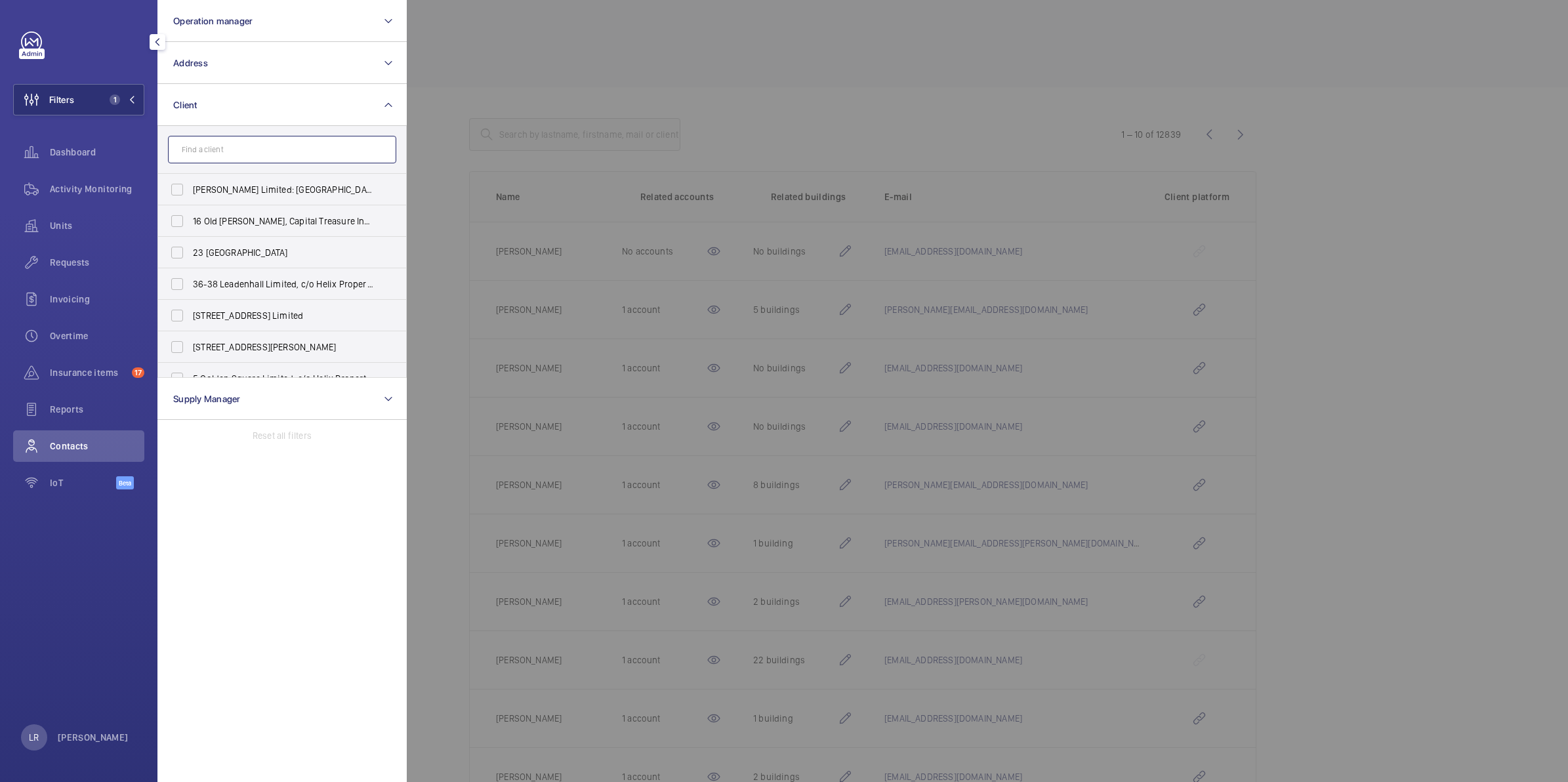
click at [243, 144] on input "text" at bounding box center [282, 150] width 228 height 28
click at [294, 155] on input "text" at bounding box center [282, 150] width 228 height 28
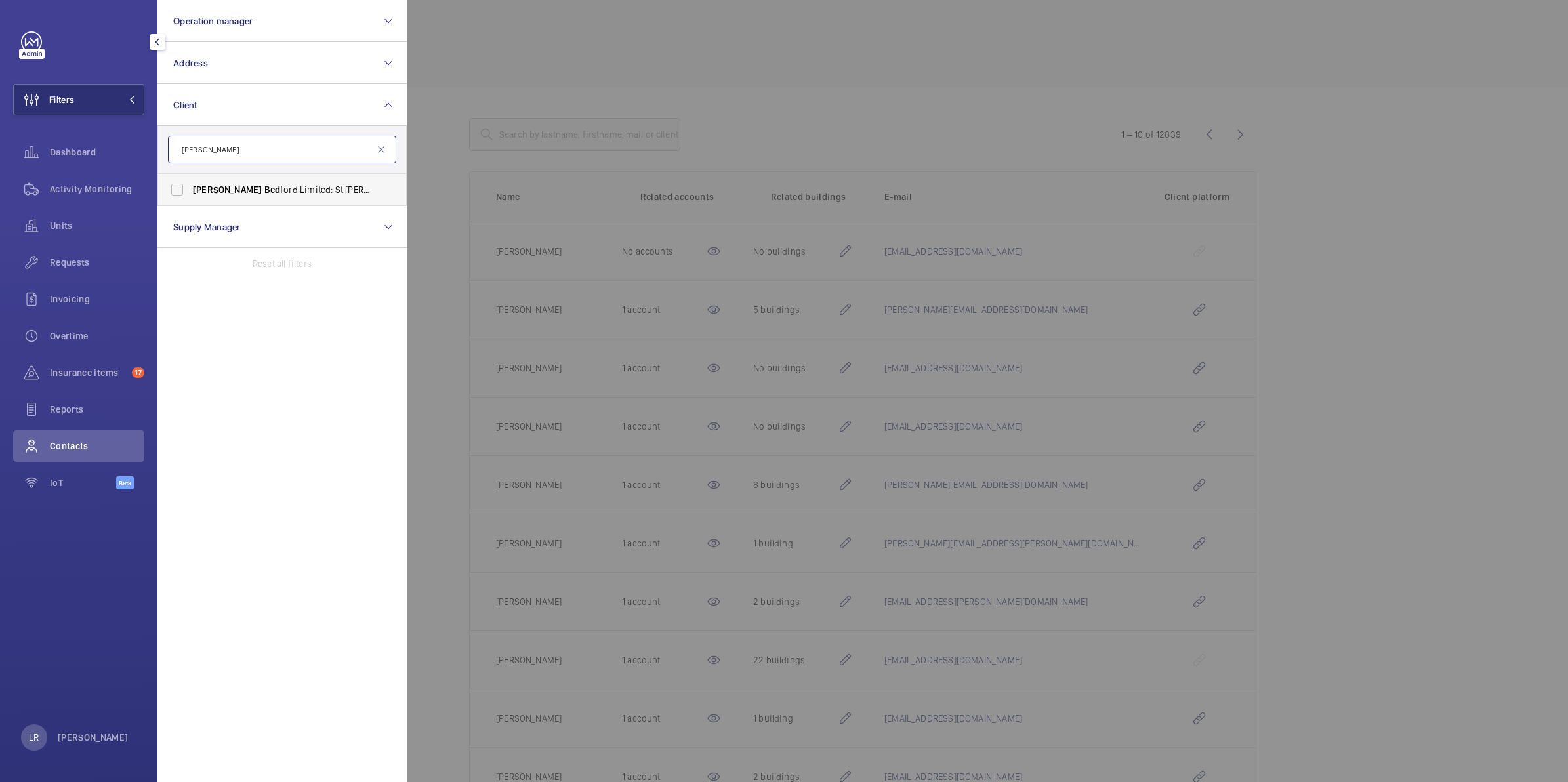
type input "Theodore bed"
click at [287, 191] on span "Theodore Bed ford Limited: St Peters" at bounding box center [282, 189] width 181 height 13
click at [190, 191] on input "Theodore Bed ford Limited: St Peters" at bounding box center [177, 189] width 26 height 26
checkbox input "true"
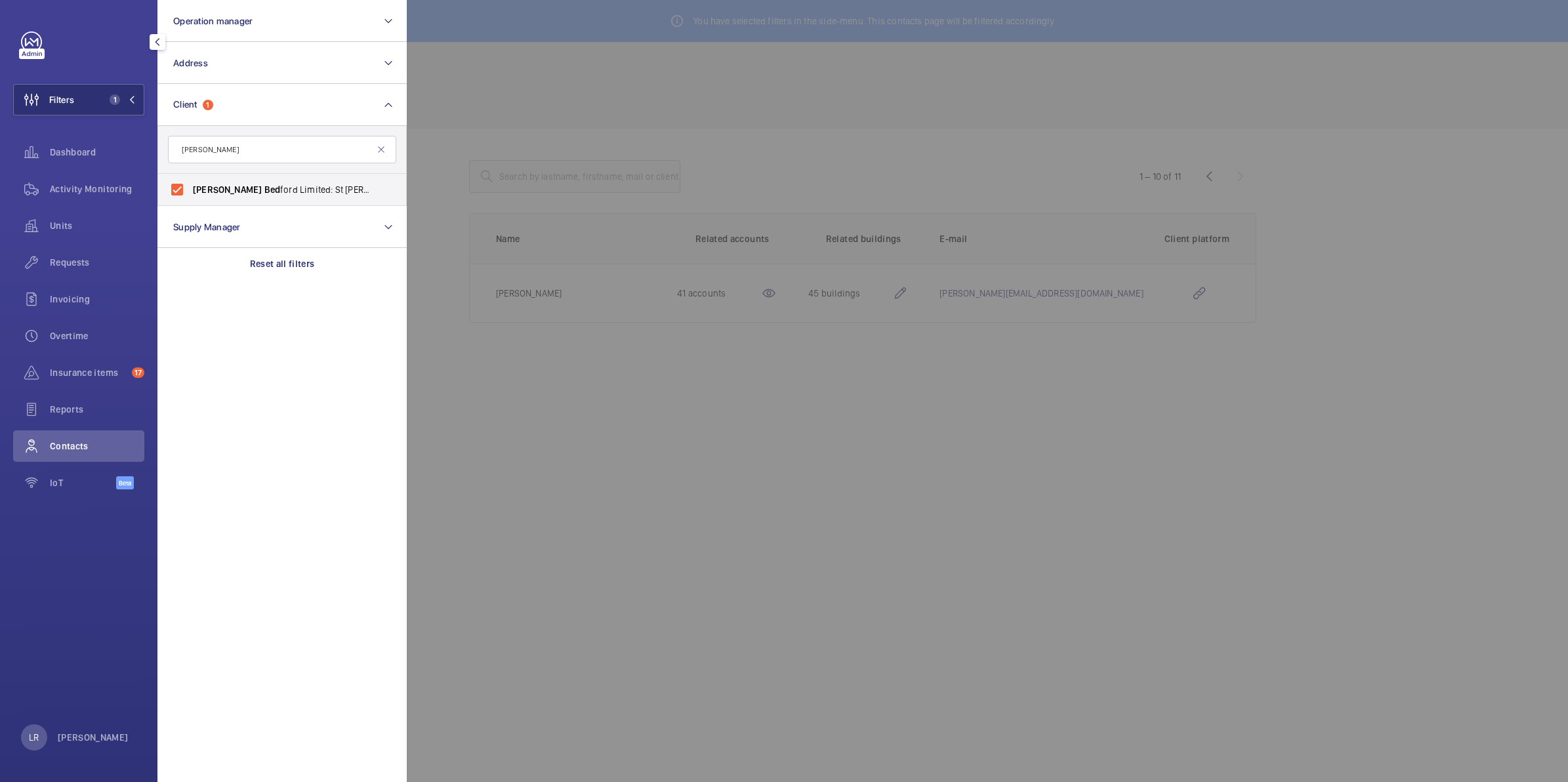
click at [484, 175] on div at bounding box center [1190, 391] width 1568 height 782
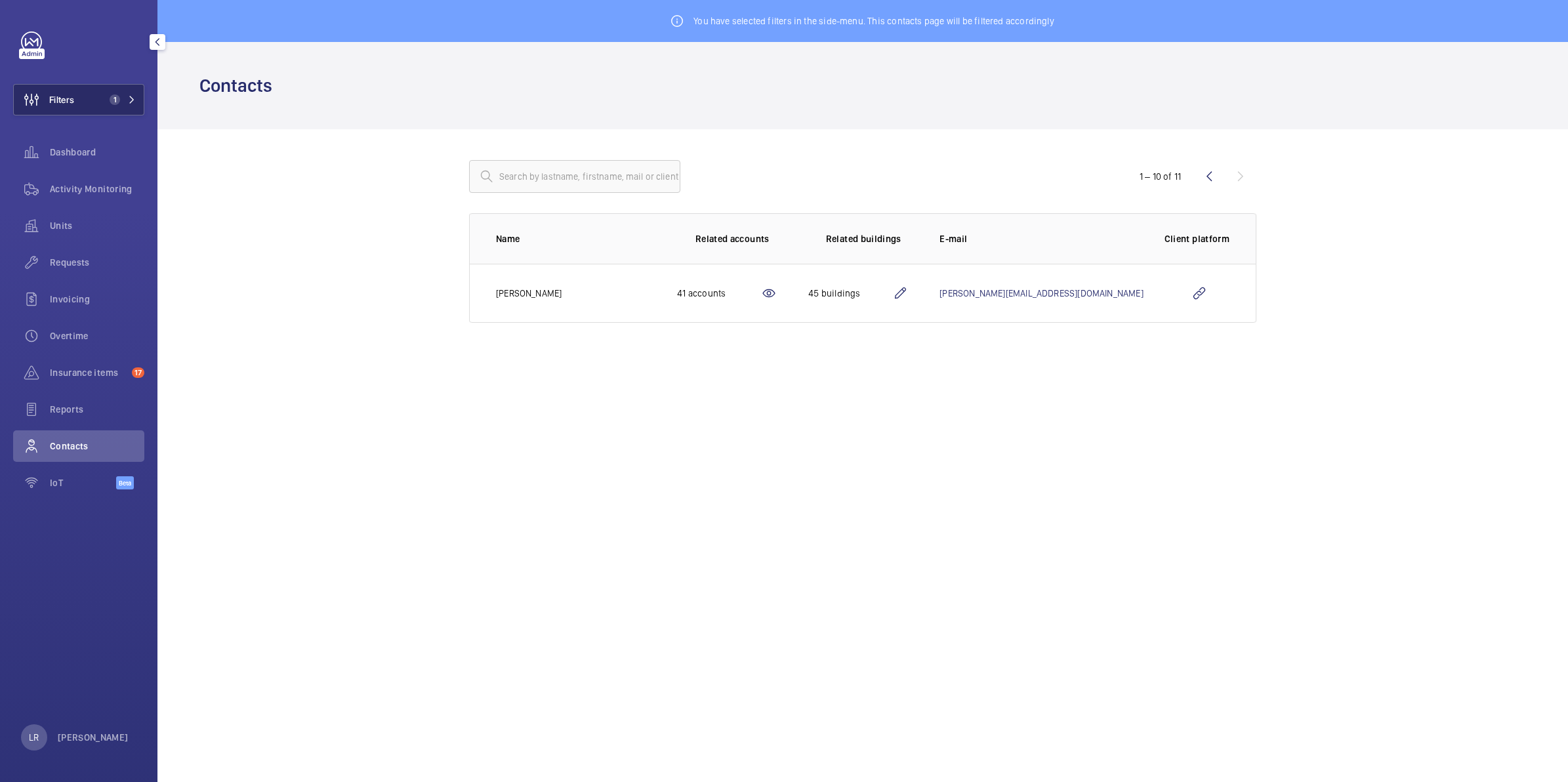
click at [80, 111] on button "Filters 1" at bounding box center [78, 100] width 131 height 32
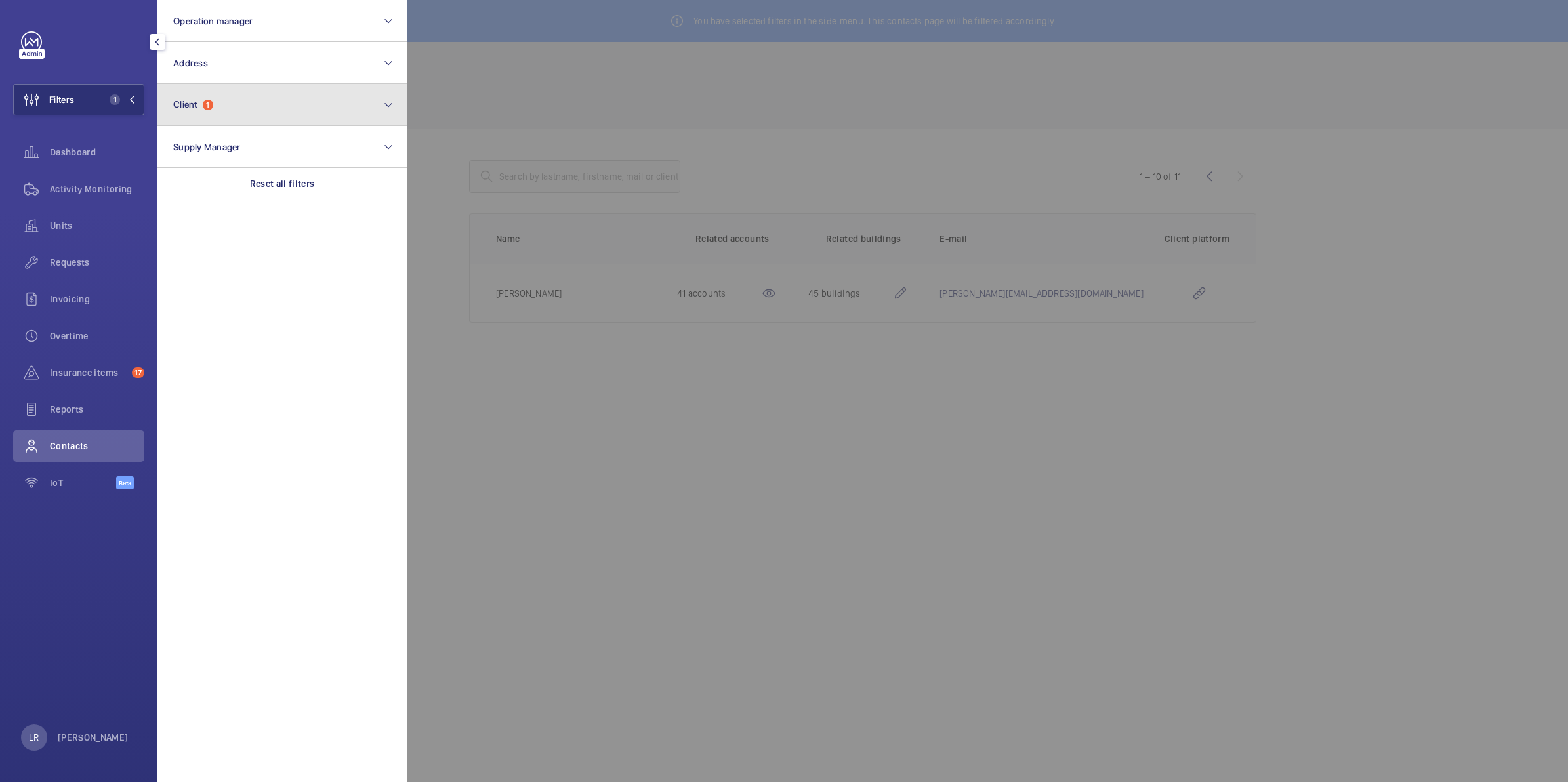
click at [304, 110] on button "Client 1" at bounding box center [282, 105] width 249 height 42
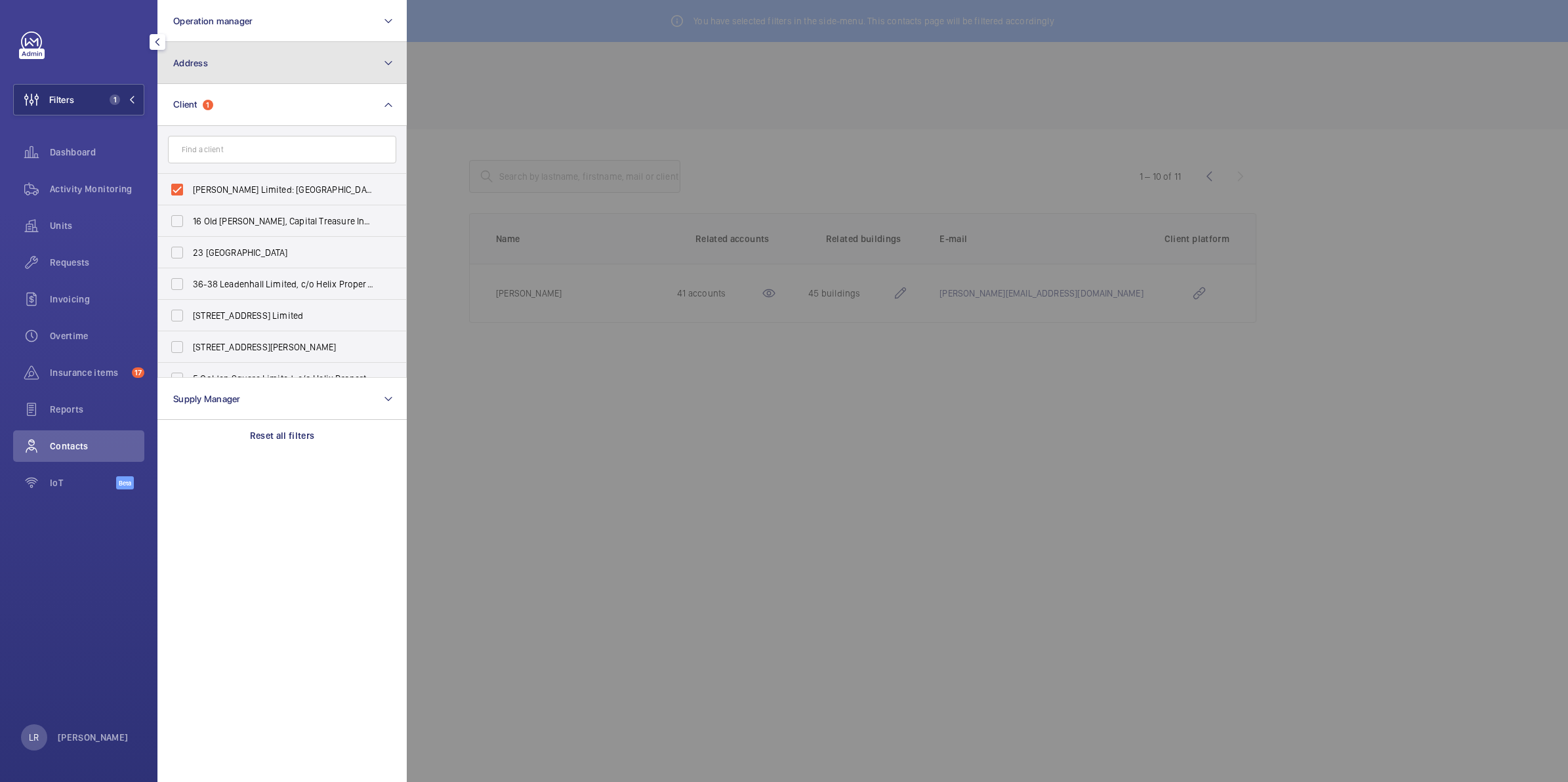
click at [247, 76] on button "Address" at bounding box center [282, 63] width 249 height 42
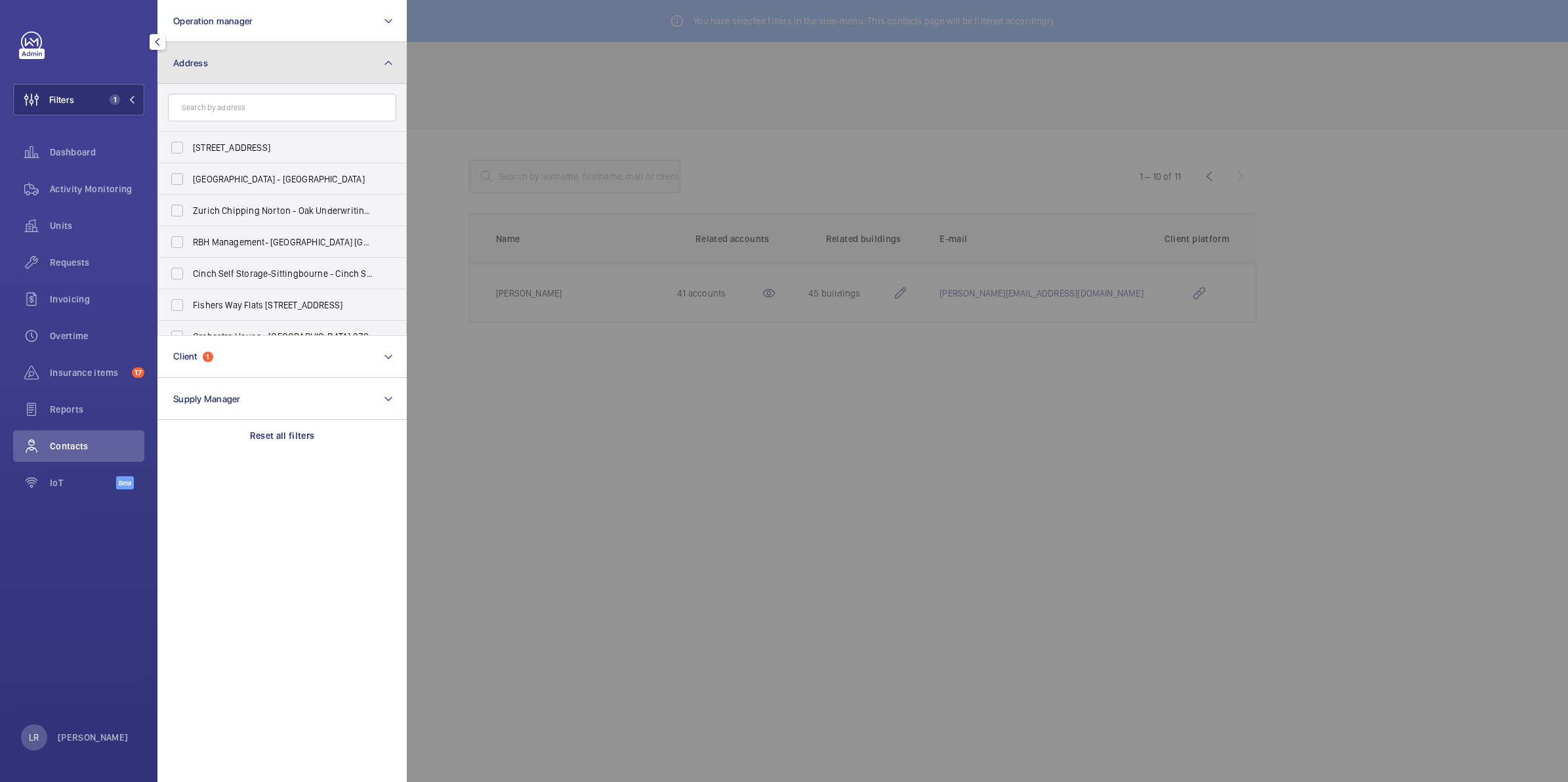
click at [261, 80] on button "Address" at bounding box center [282, 63] width 249 height 42
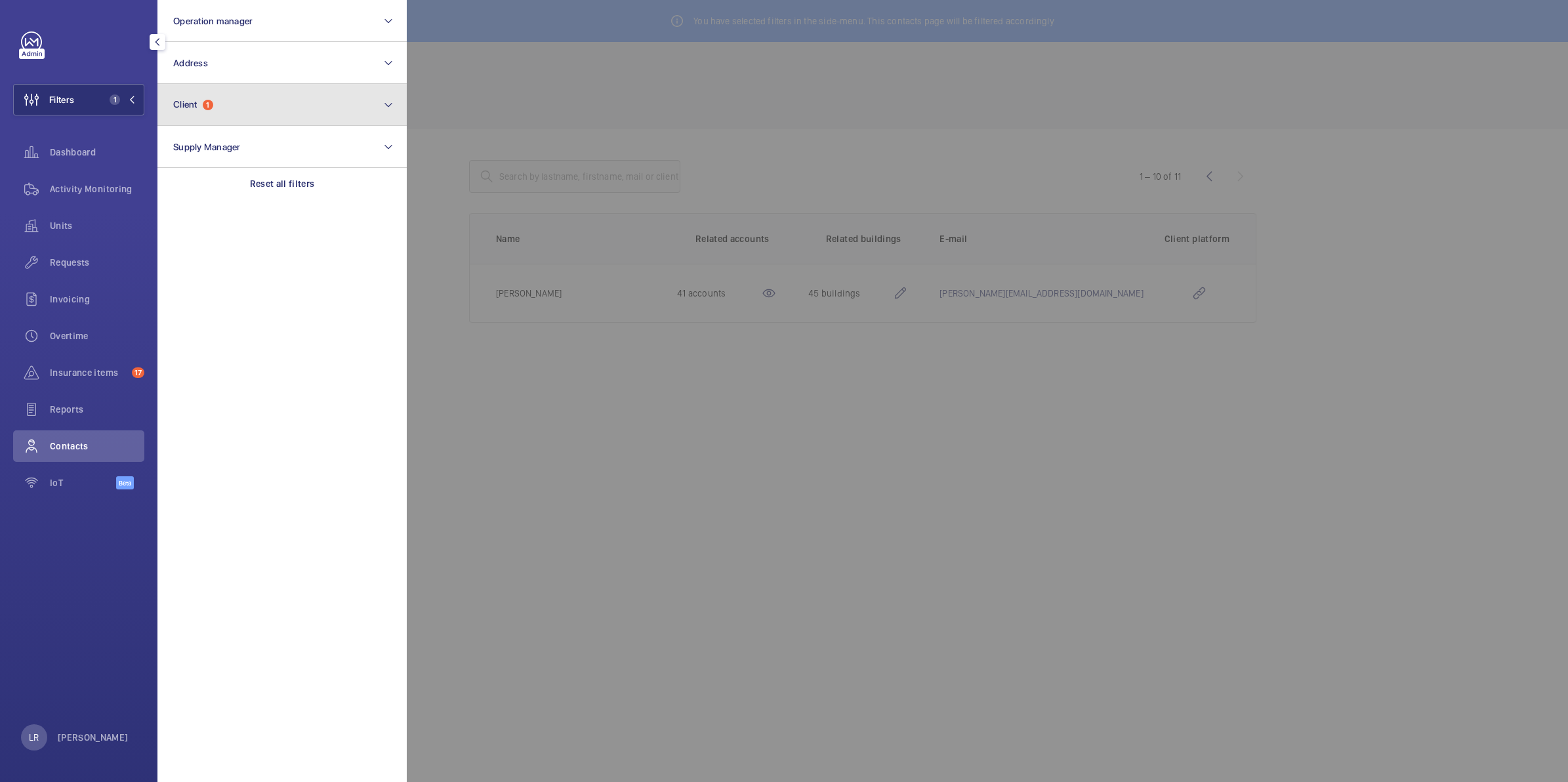
click at [233, 97] on button "Client 1" at bounding box center [282, 105] width 249 height 42
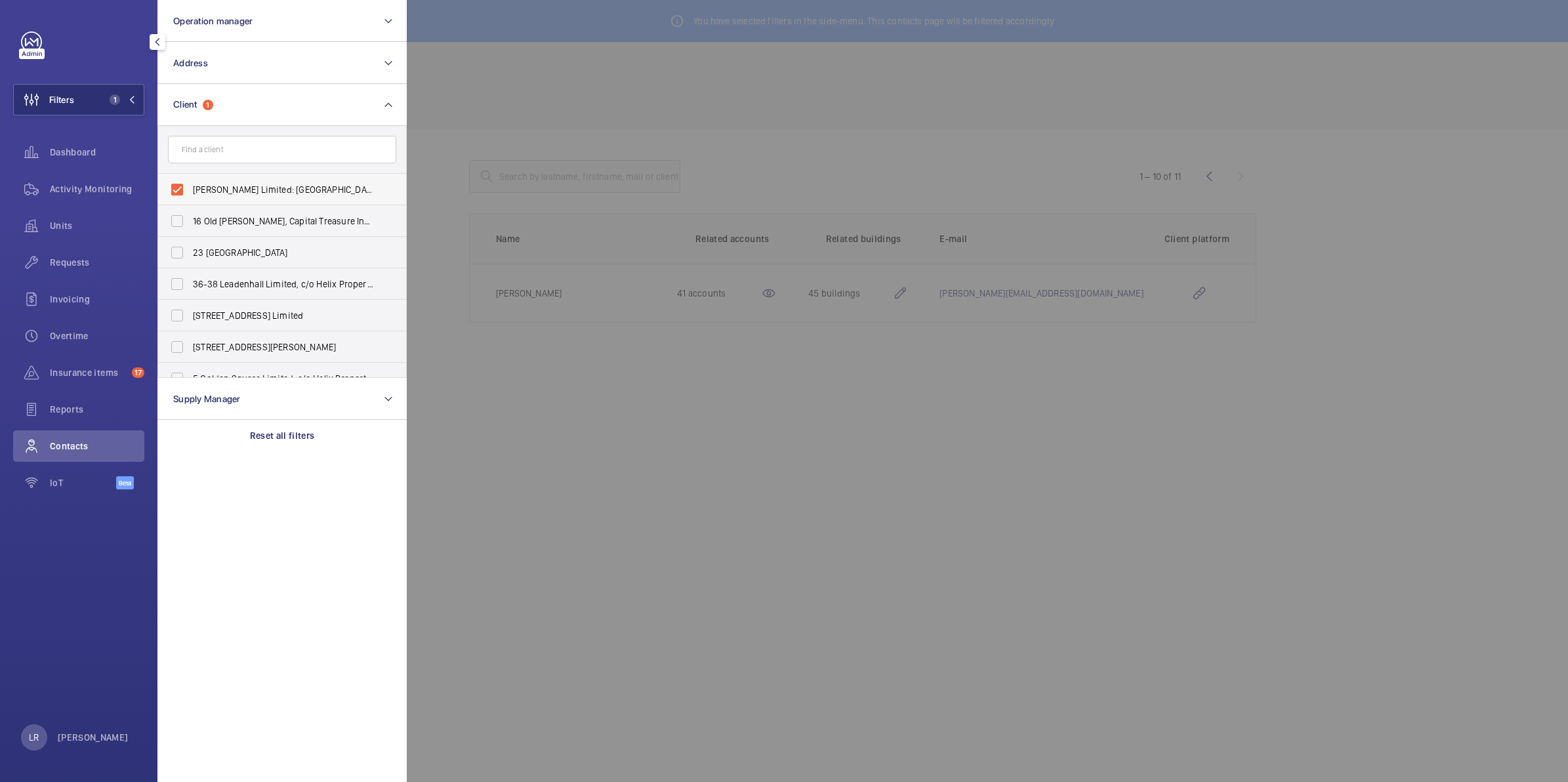
click at [256, 184] on span "Theodore Bedford Limited: St Peters" at bounding box center [282, 189] width 181 height 13
click at [190, 184] on input "Theodore Bedford Limited: St Peters" at bounding box center [177, 189] width 26 height 26
checkbox input "false"
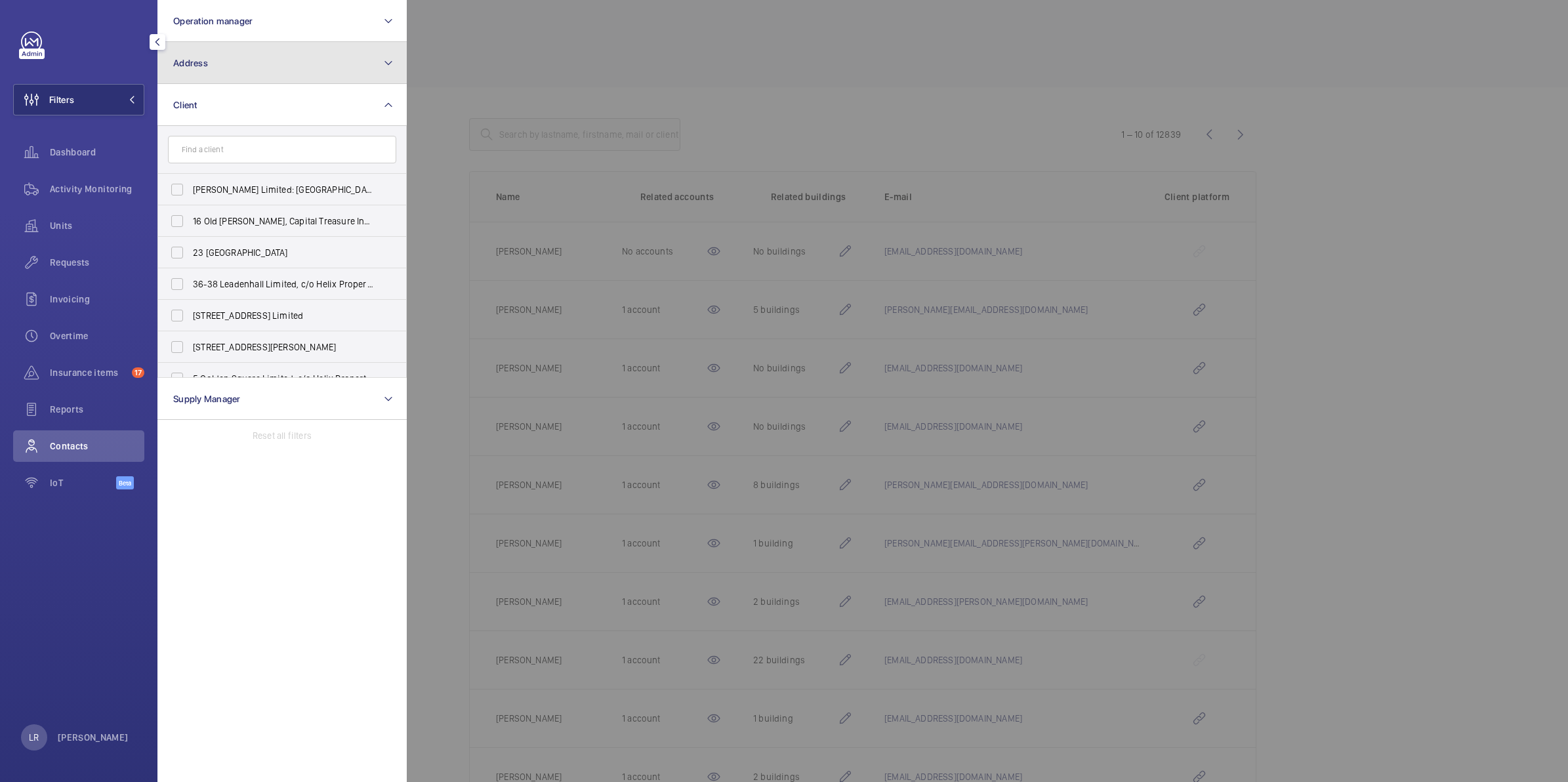
click at [246, 54] on button "Address" at bounding box center [282, 63] width 249 height 42
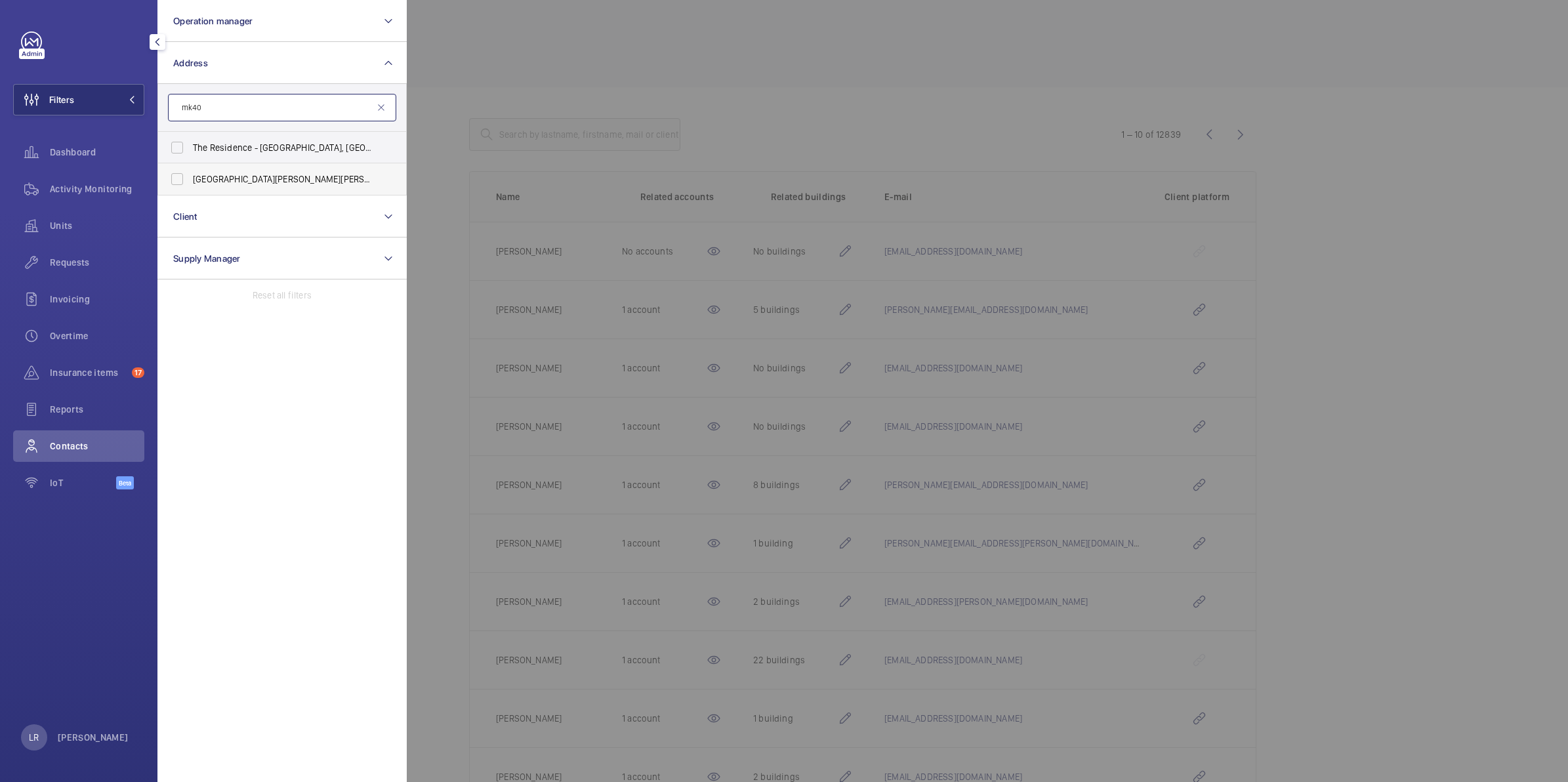
type input "mk40"
click at [298, 182] on span "St Peters - St Peters Street, BEDFORD MK40 2FH" at bounding box center [282, 179] width 181 height 13
click at [190, 182] on input "St Peters - St Peters Street, BEDFORD MK40 2FH" at bounding box center [177, 179] width 26 height 26
checkbox input "true"
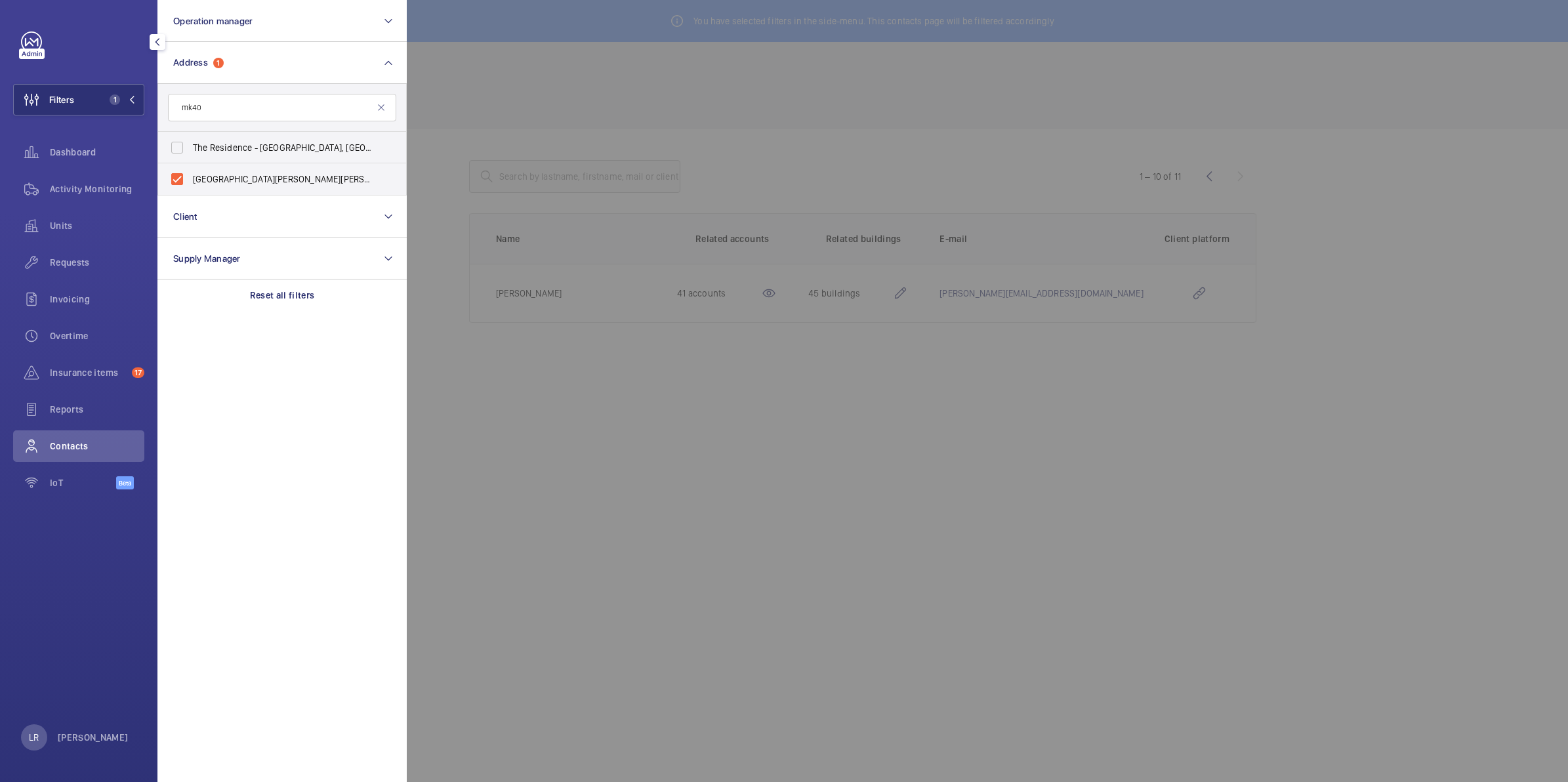
click at [431, 173] on div at bounding box center [1190, 391] width 1568 height 782
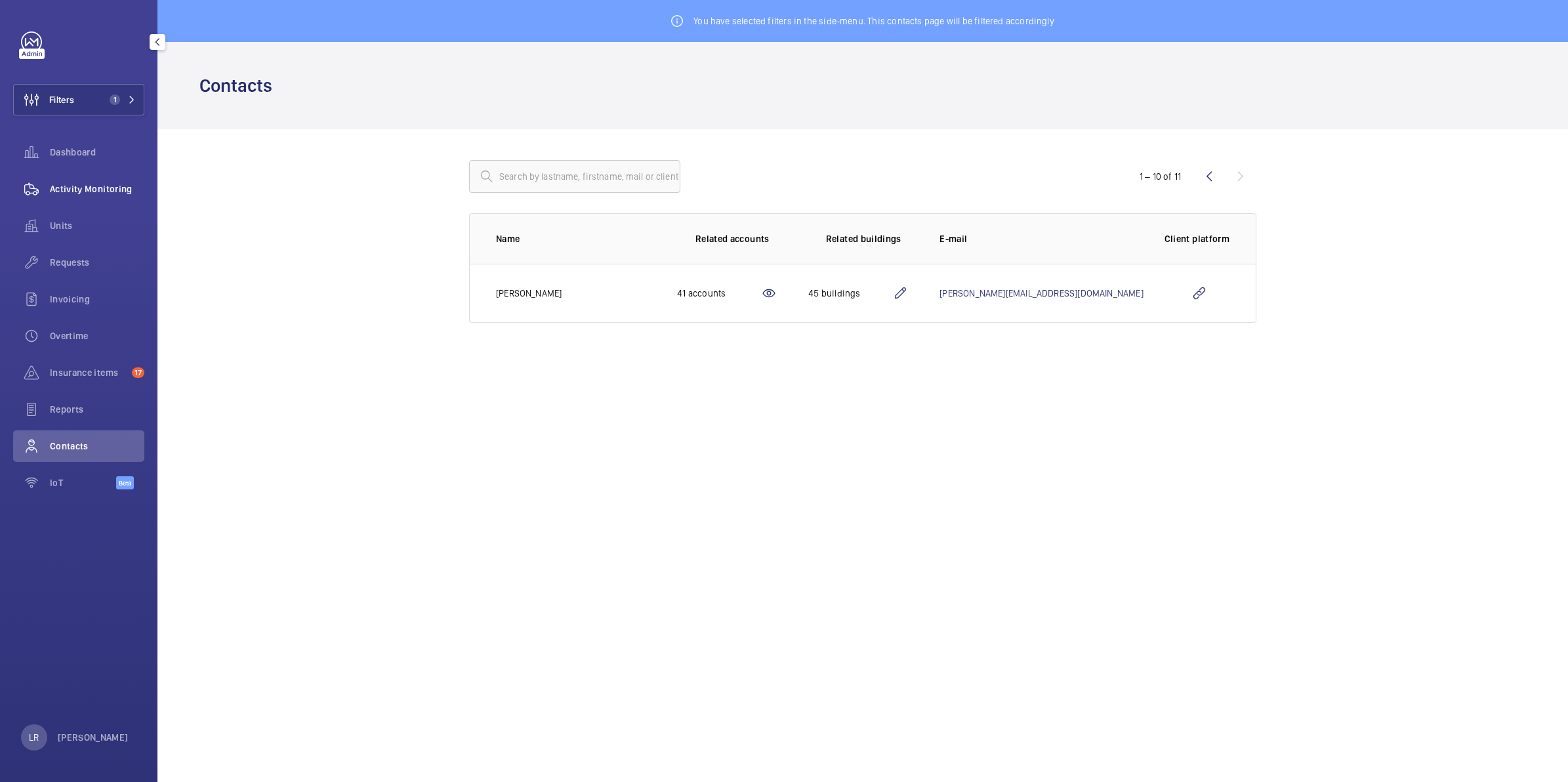
click at [103, 189] on span "Activity Monitoring" at bounding box center [97, 189] width 95 height 13
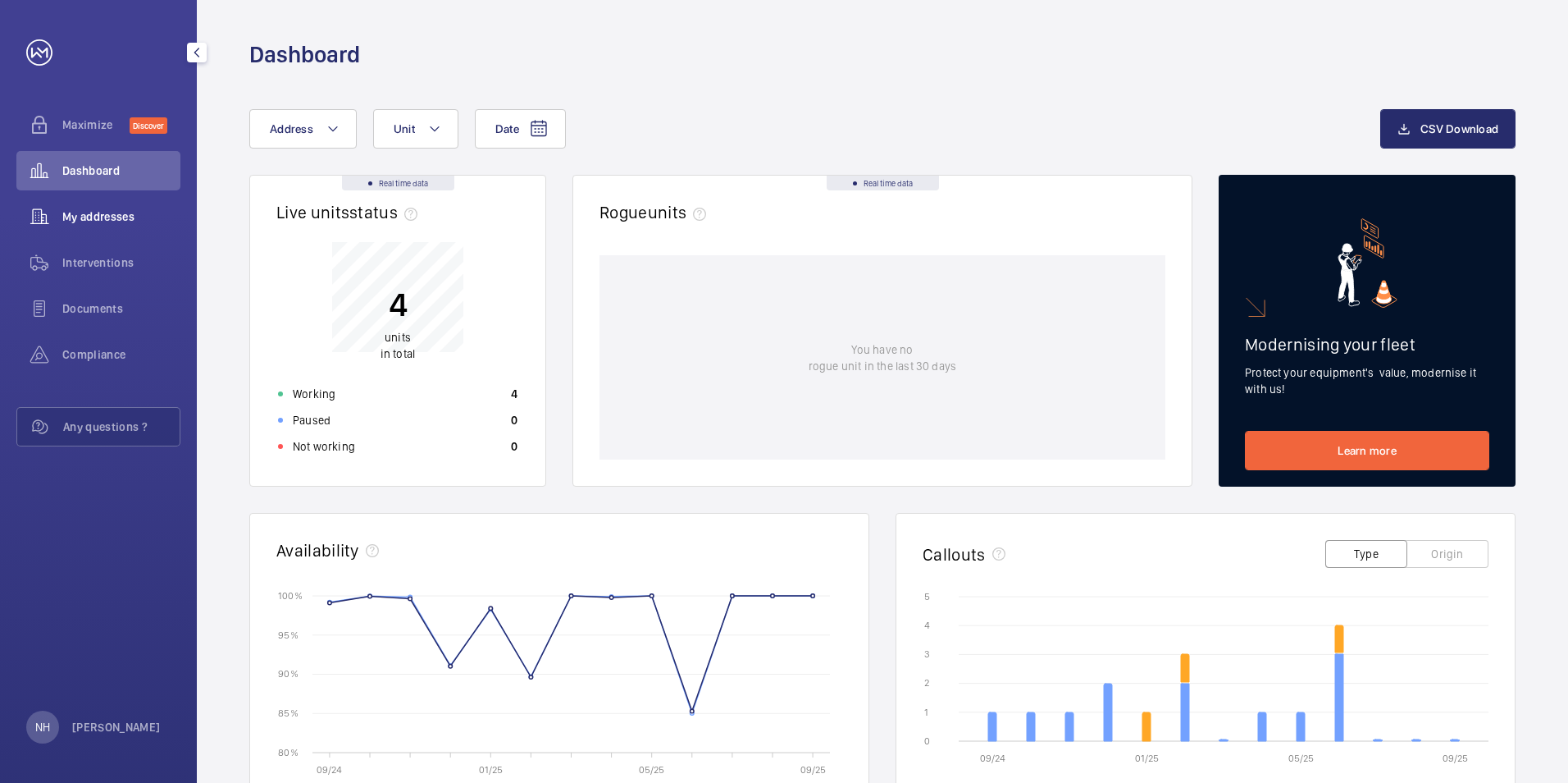
click at [78, 218] on span "My addresses" at bounding box center [121, 216] width 118 height 16
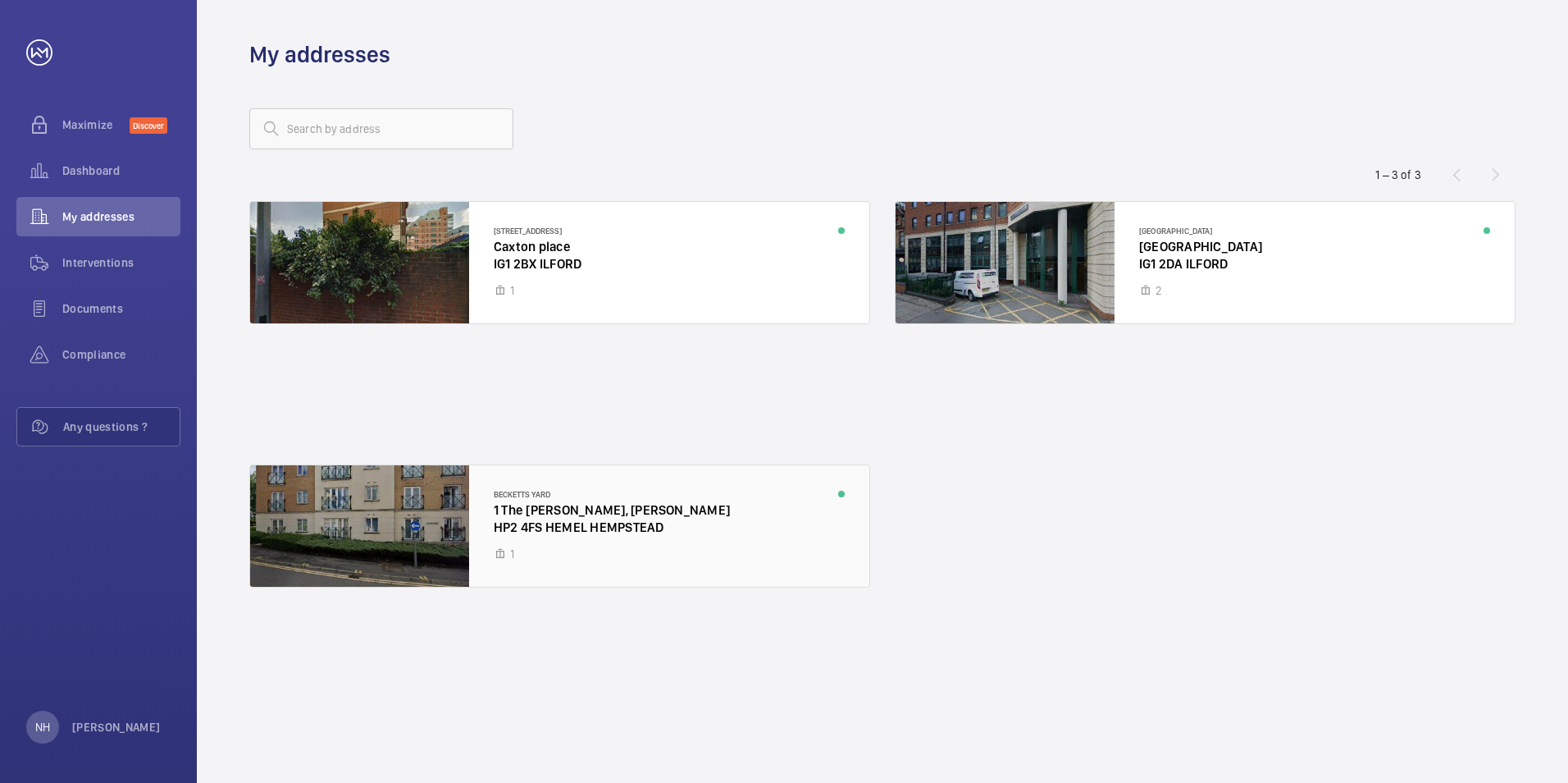
click at [498, 516] on div at bounding box center [560, 526] width 619 height 121
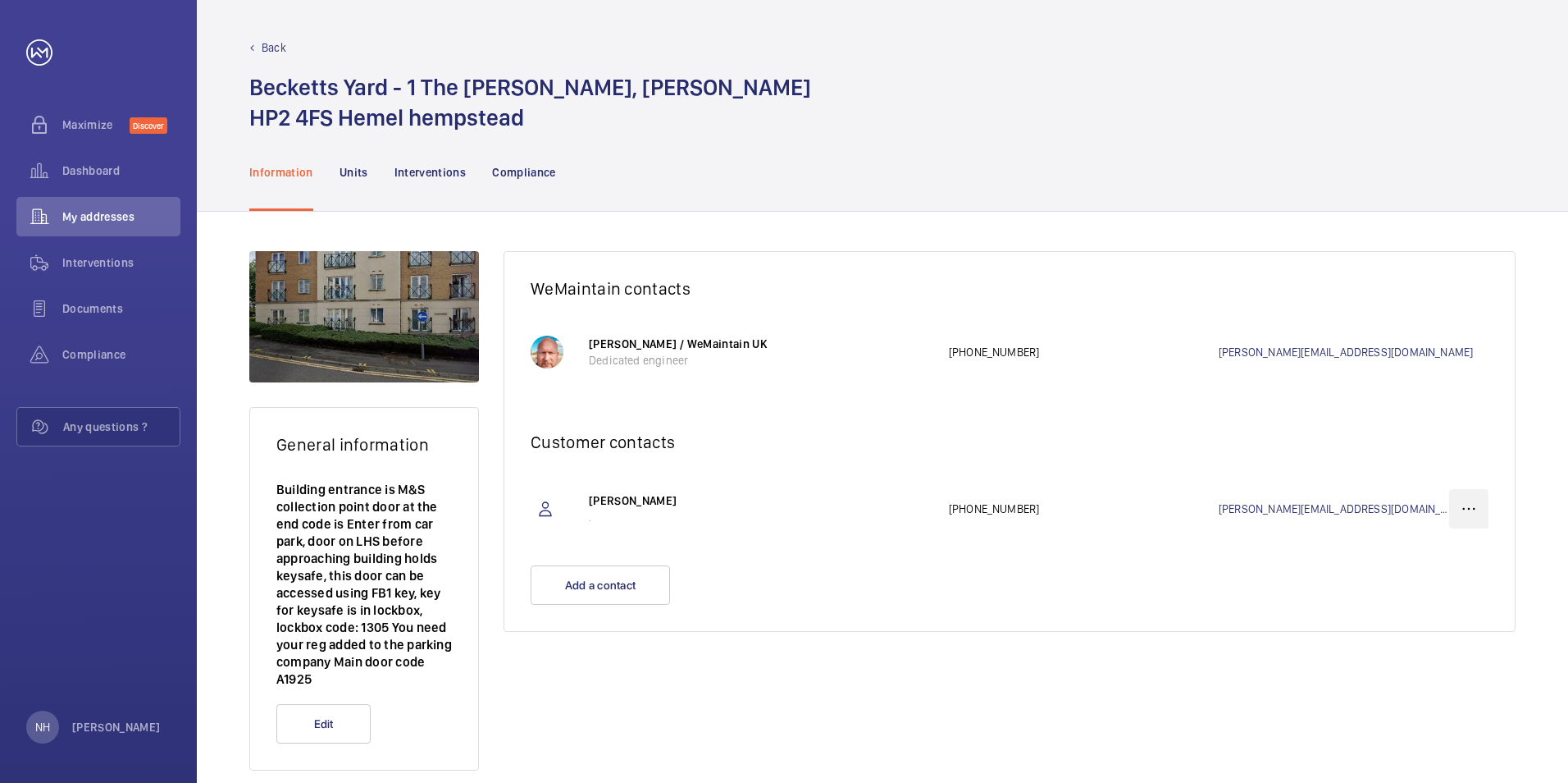
click at [1471, 511] on wm-front-icon-button at bounding box center [1469, 509] width 40 height 40
click at [1435, 599] on div "Delete" at bounding box center [1439, 590] width 96 height 30
click at [1414, 596] on p "Delete" at bounding box center [1439, 590] width 64 height 16
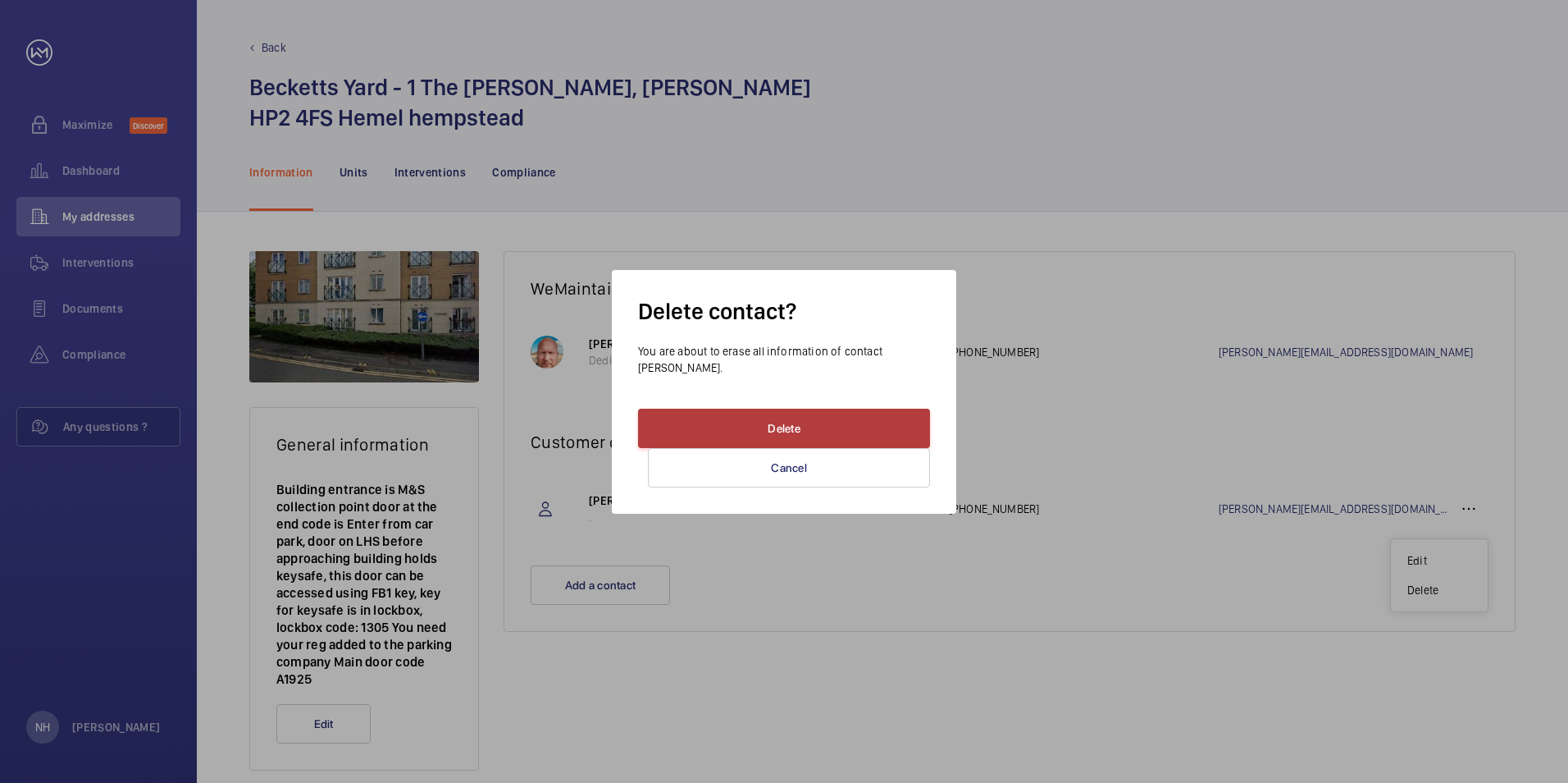
click at [870, 419] on button "Delete" at bounding box center [784, 429] width 292 height 40
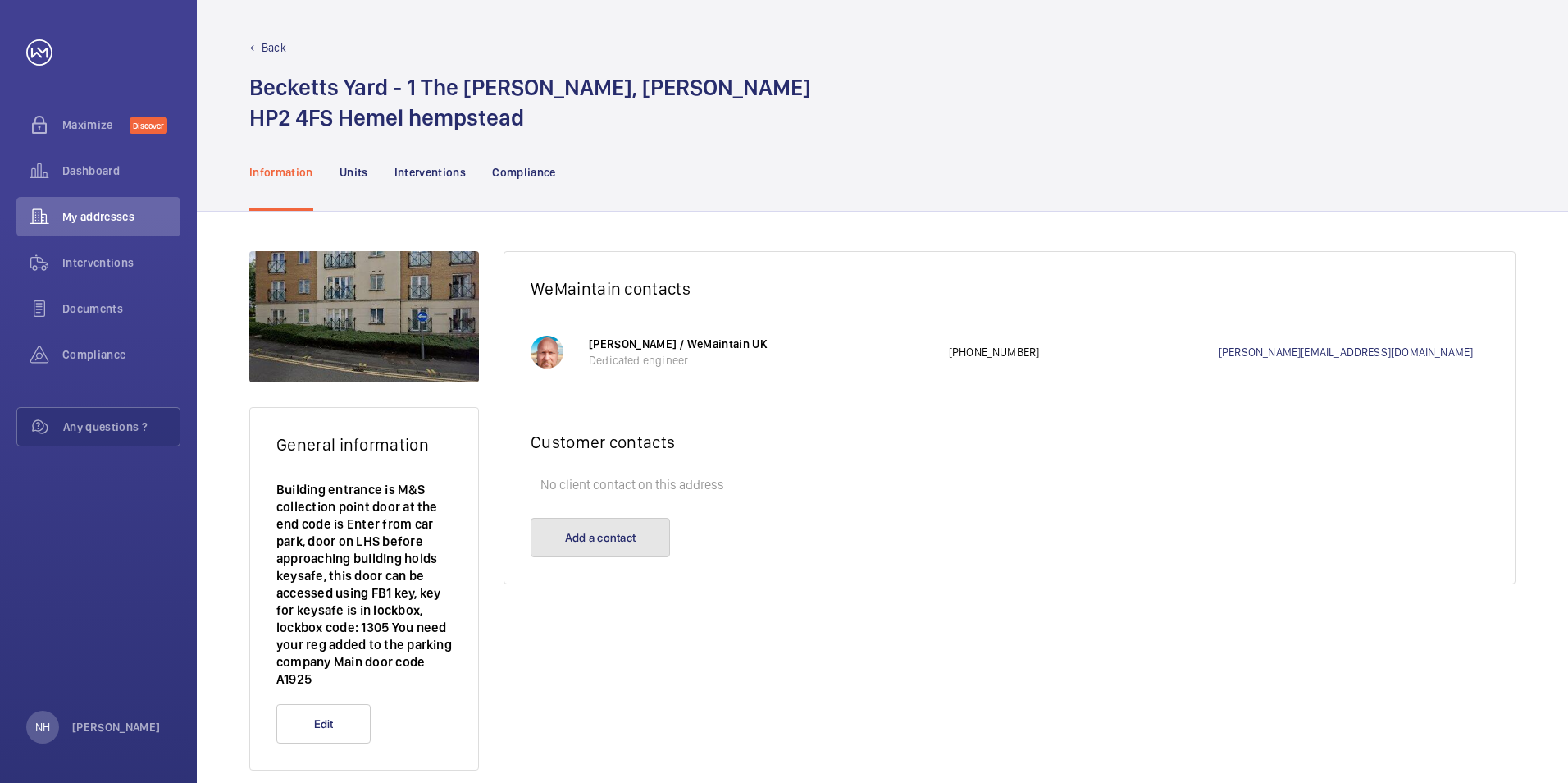
click at [615, 533] on button "Add a contact" at bounding box center [601, 537] width 139 height 40
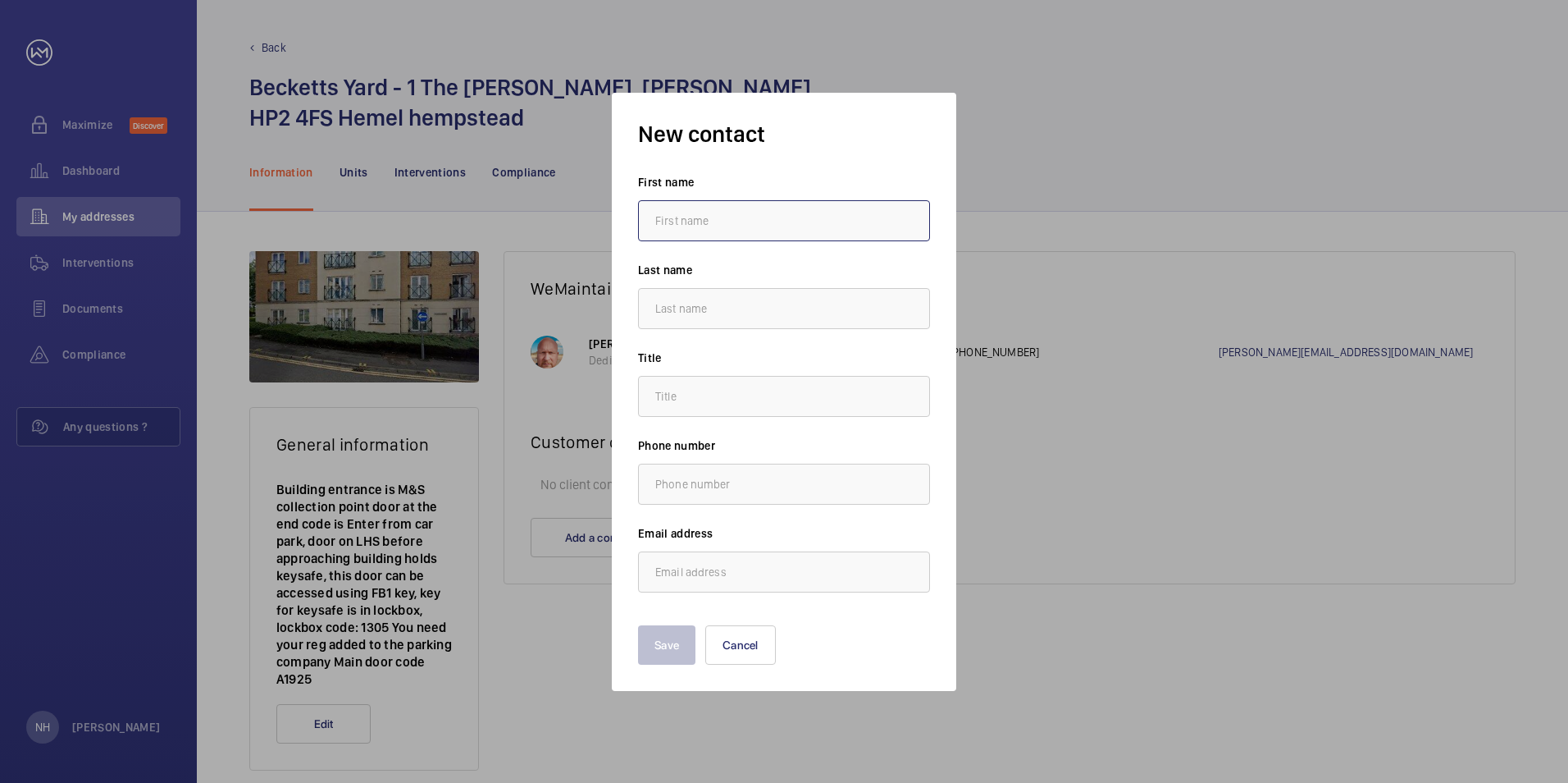
click at [662, 235] on input "text" at bounding box center [784, 220] width 292 height 41
type input "Nadia"
type input "Haida"
type input "."
type input "n.haida@hc-gb.com"
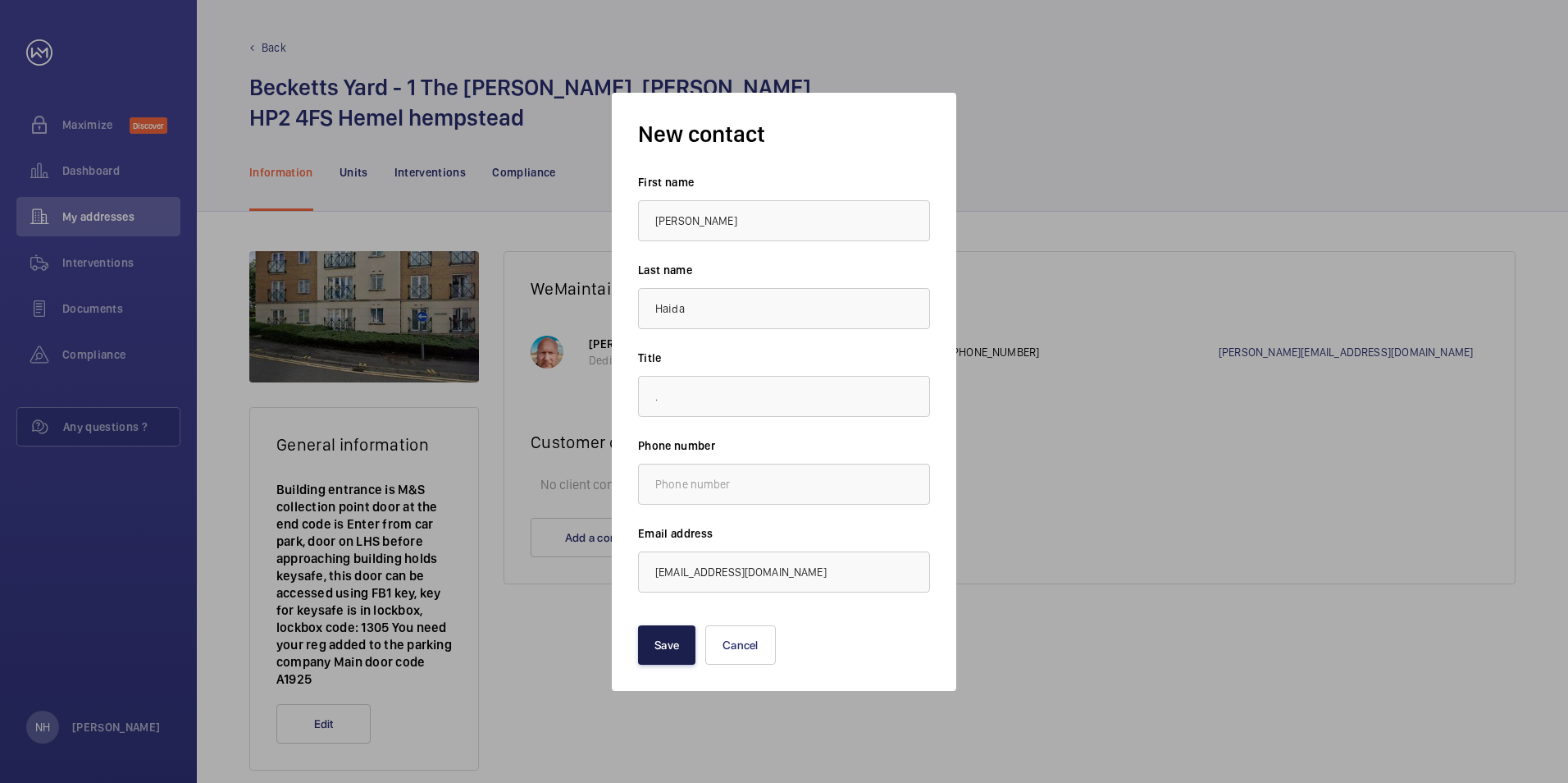
click at [673, 645] on button "Save" at bounding box center [667, 645] width 58 height 40
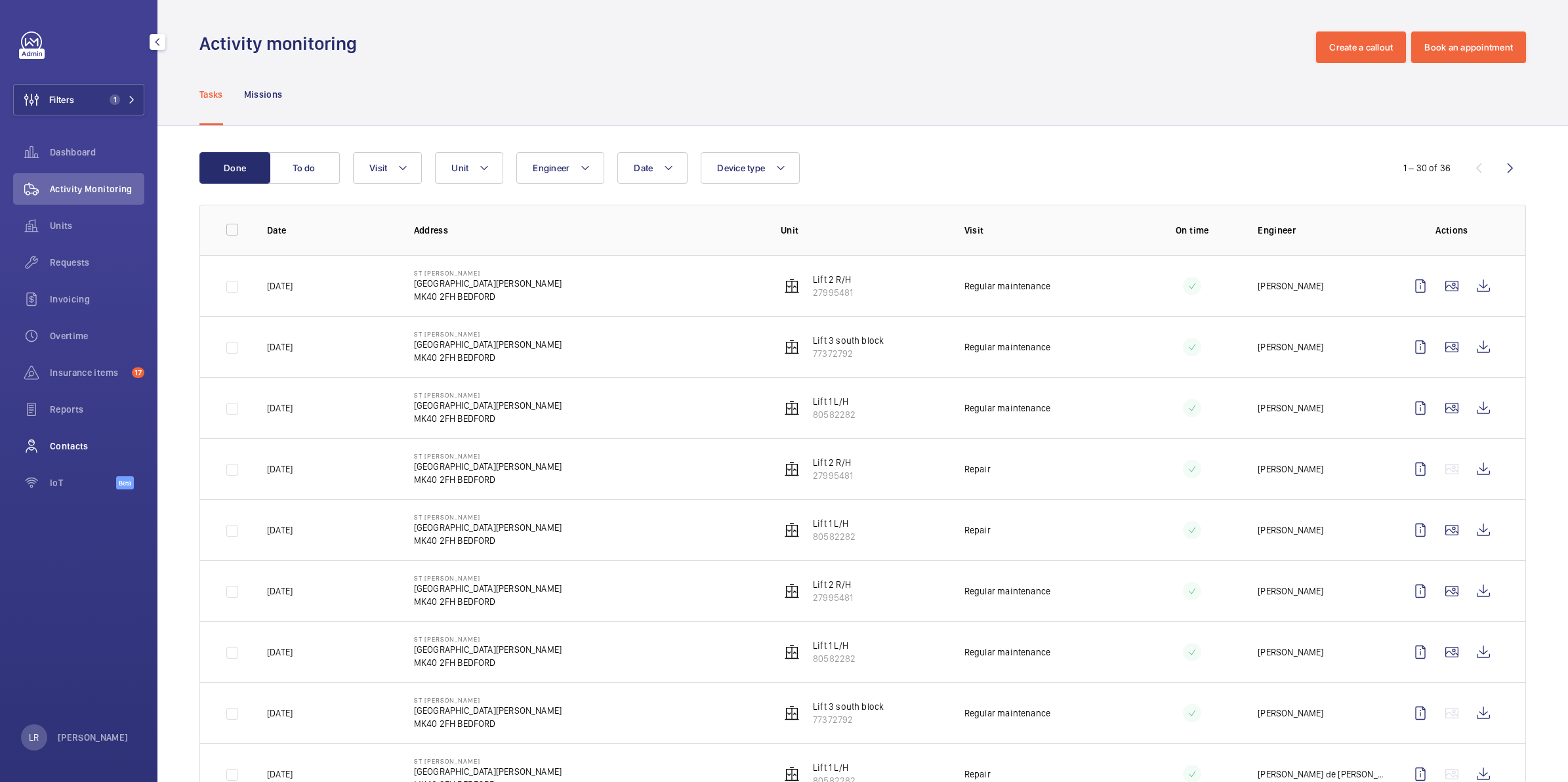
click at [83, 440] on span "Contacts" at bounding box center [97, 446] width 95 height 13
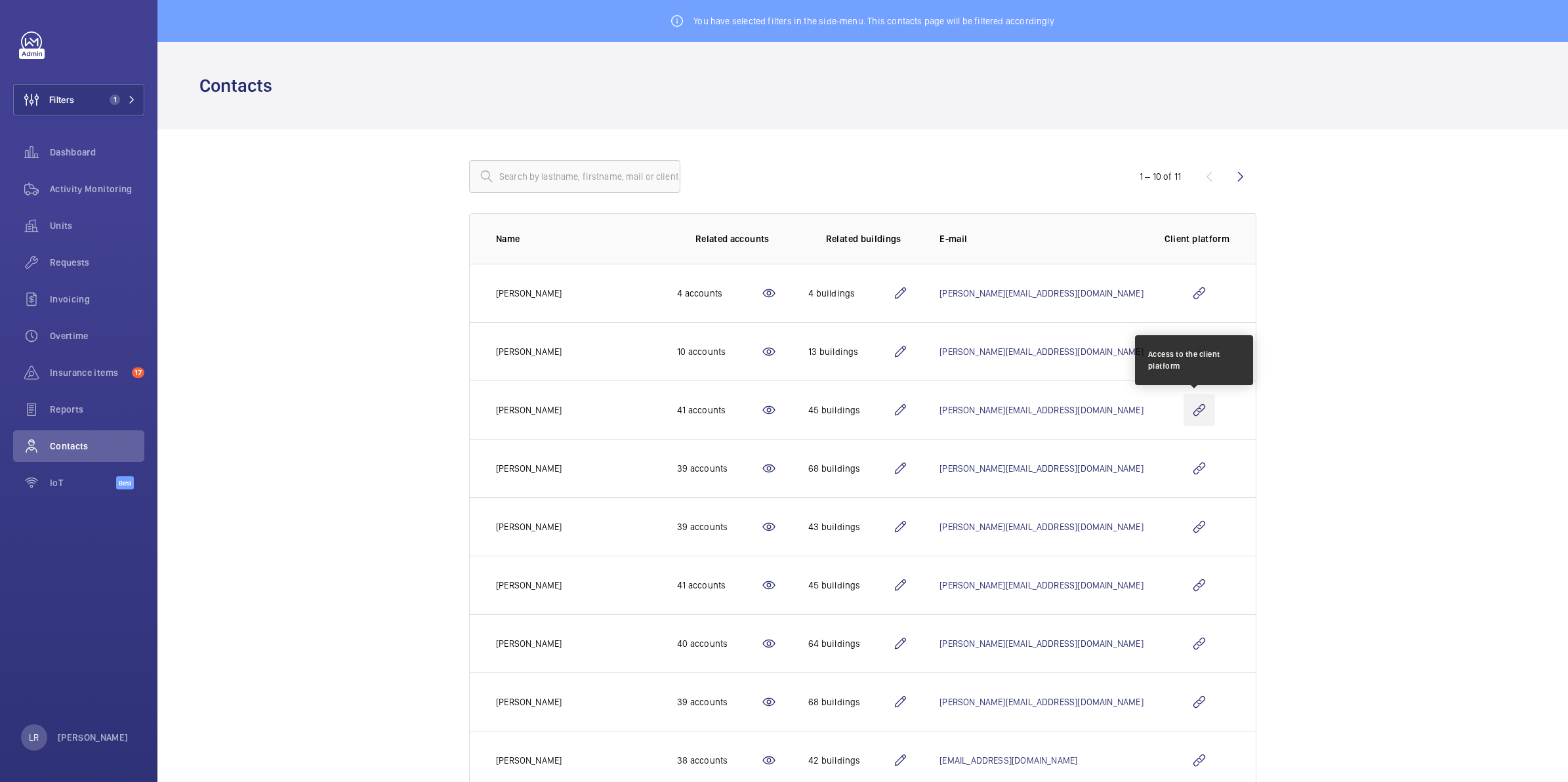
click at [1189, 410] on wm-front-icon-button at bounding box center [1200, 410] width 32 height 32
click at [89, 77] on div "Filters 1 Dashboard Activity Monitoring Units Requests Invoicing Overtime Insur…" at bounding box center [78, 268] width 131 height 473
click at [99, 95] on button "Filters 1" at bounding box center [78, 100] width 131 height 32
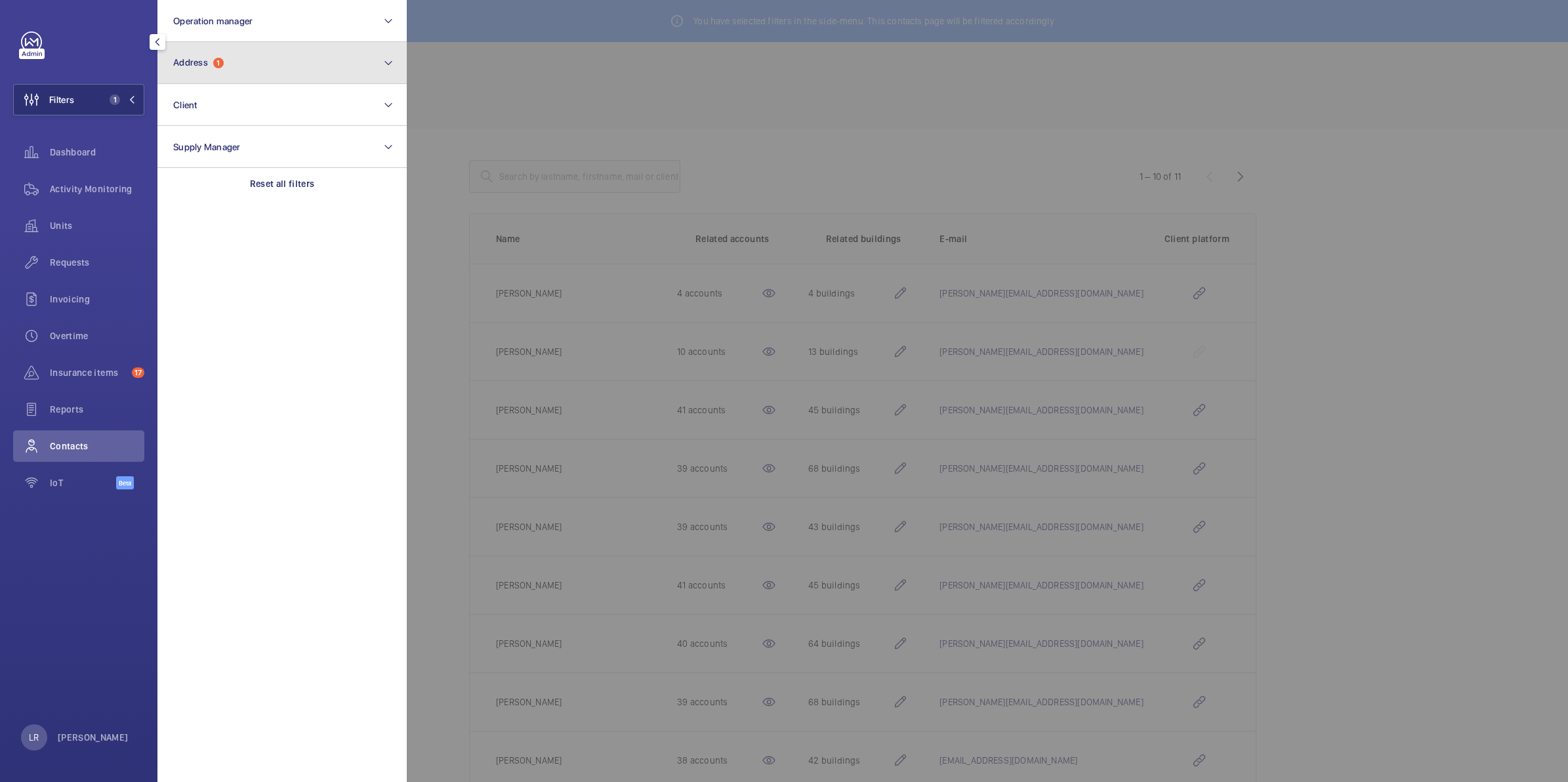
click at [196, 72] on button "Address 1" at bounding box center [282, 63] width 249 height 42
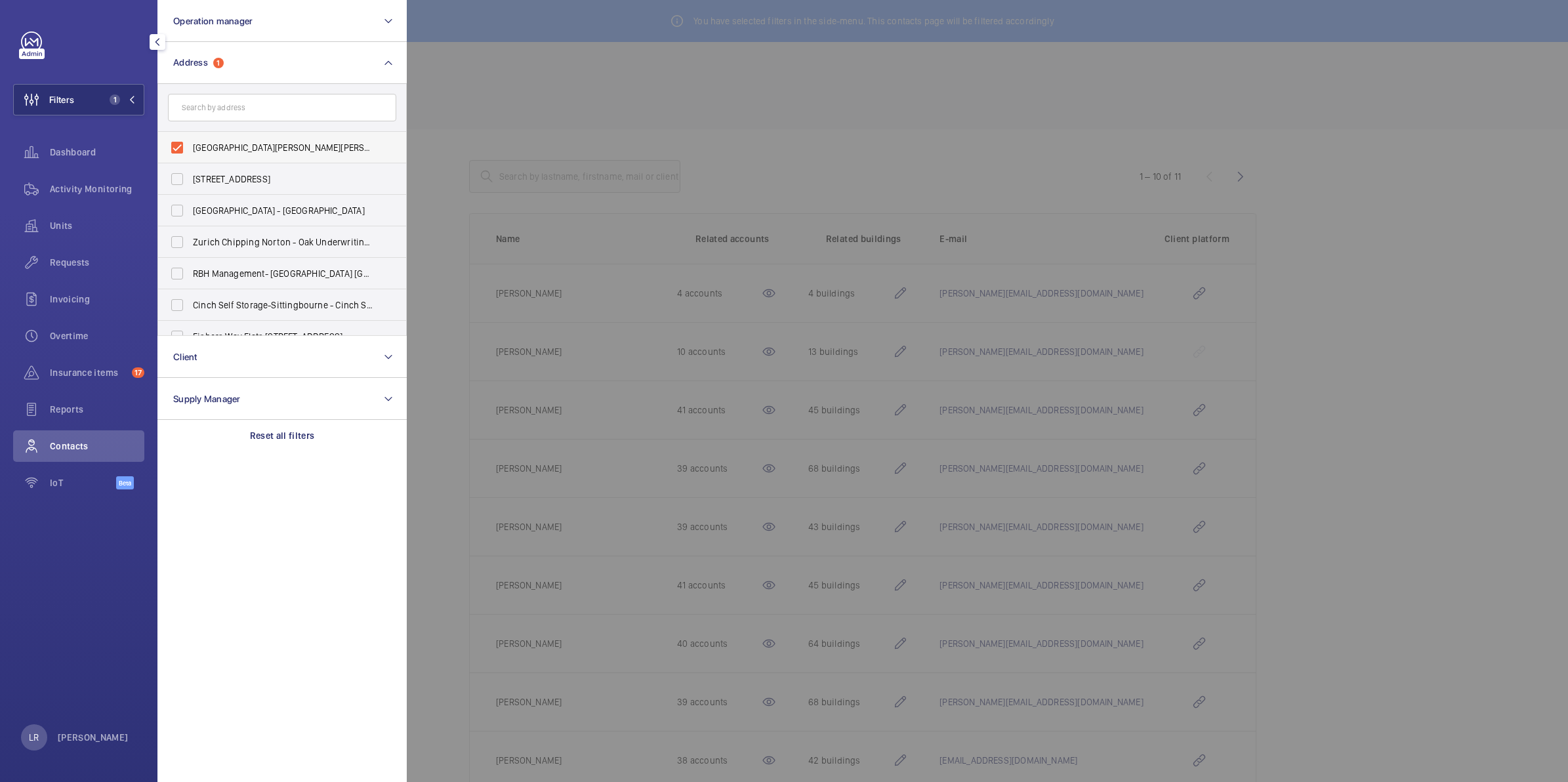
click at [216, 141] on span "St Peters - St Peters Street, BEDFORD MK40 2FH" at bounding box center [282, 147] width 181 height 13
click at [190, 141] on input "St Peters - St Peters Street, BEDFORD MK40 2FH" at bounding box center [177, 147] width 26 height 26
checkbox input "false"
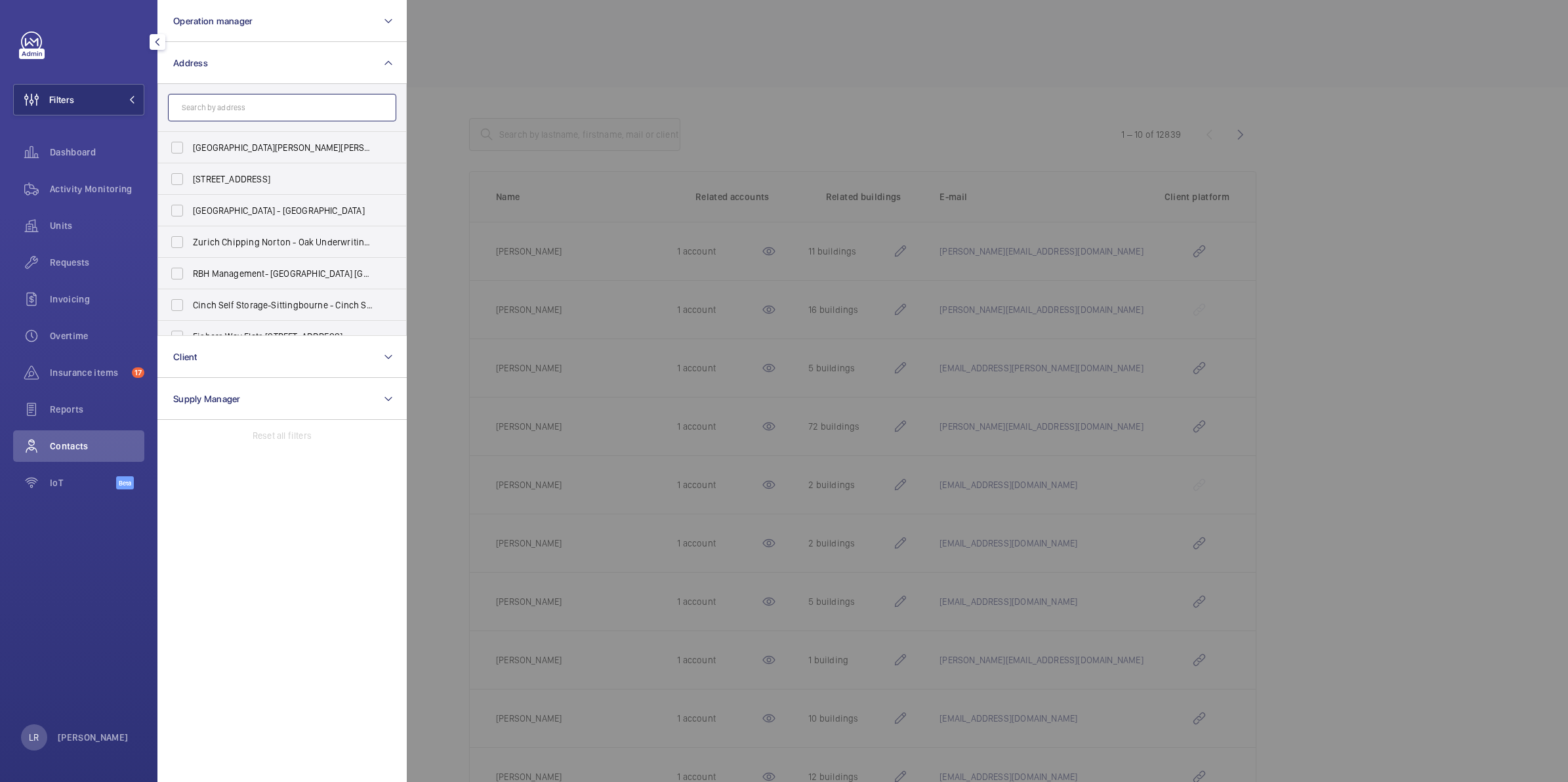
click at [227, 102] on input "text" at bounding box center [282, 107] width 228 height 28
type input "W"
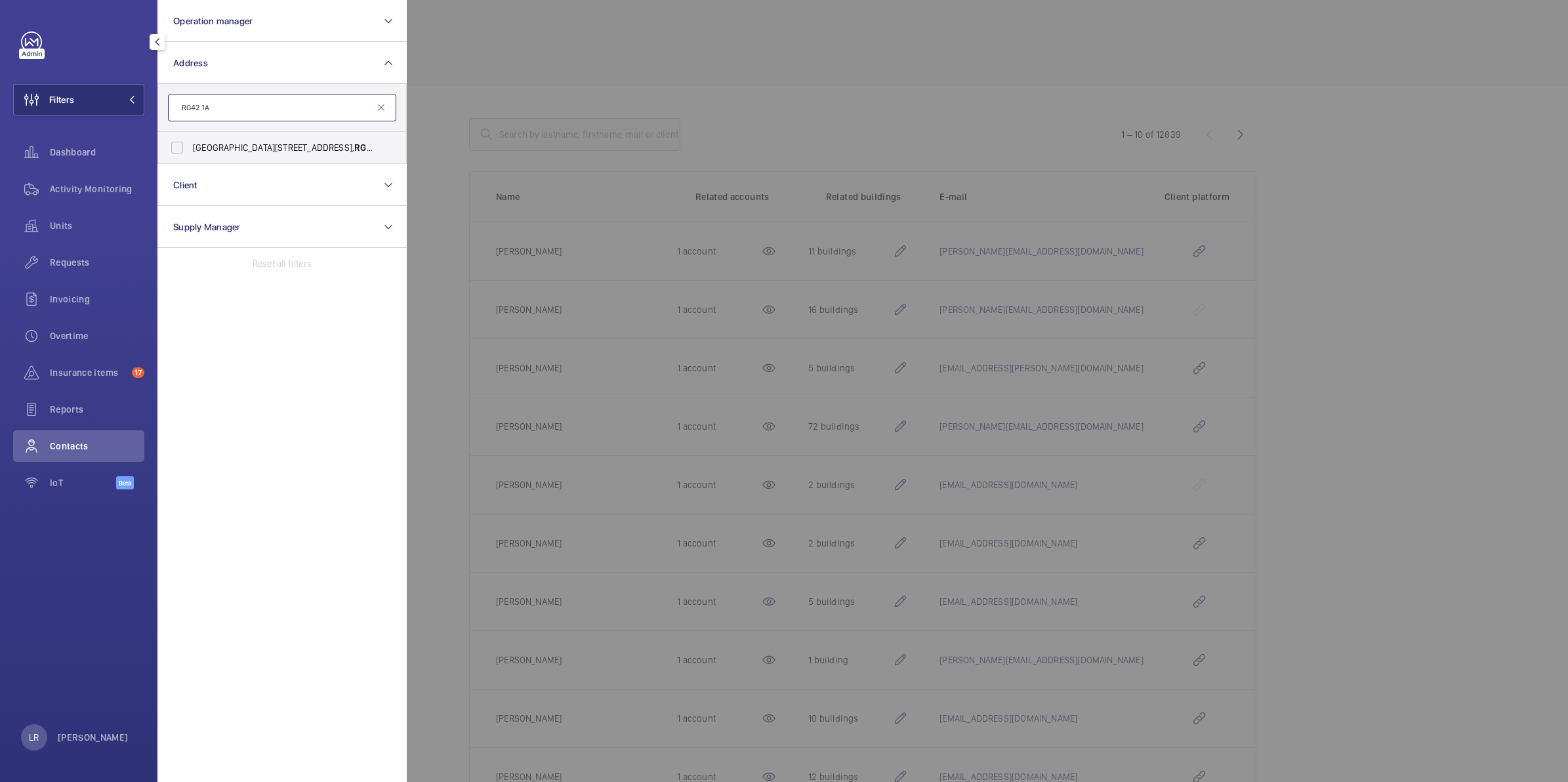
type input "RG42 1A"
click at [239, 158] on label "Blu Bracknell, Building 2, Wokingham Road, Bracknell, RG42 1A E - 2 Wokingham R…" at bounding box center [272, 148] width 228 height 32
click at [190, 158] on input "Blu Bracknell, Building 2, Wokingham Road, Bracknell, RG42 1A E - 2 Wokingham R…" at bounding box center [177, 147] width 26 height 26
checkbox input "true"
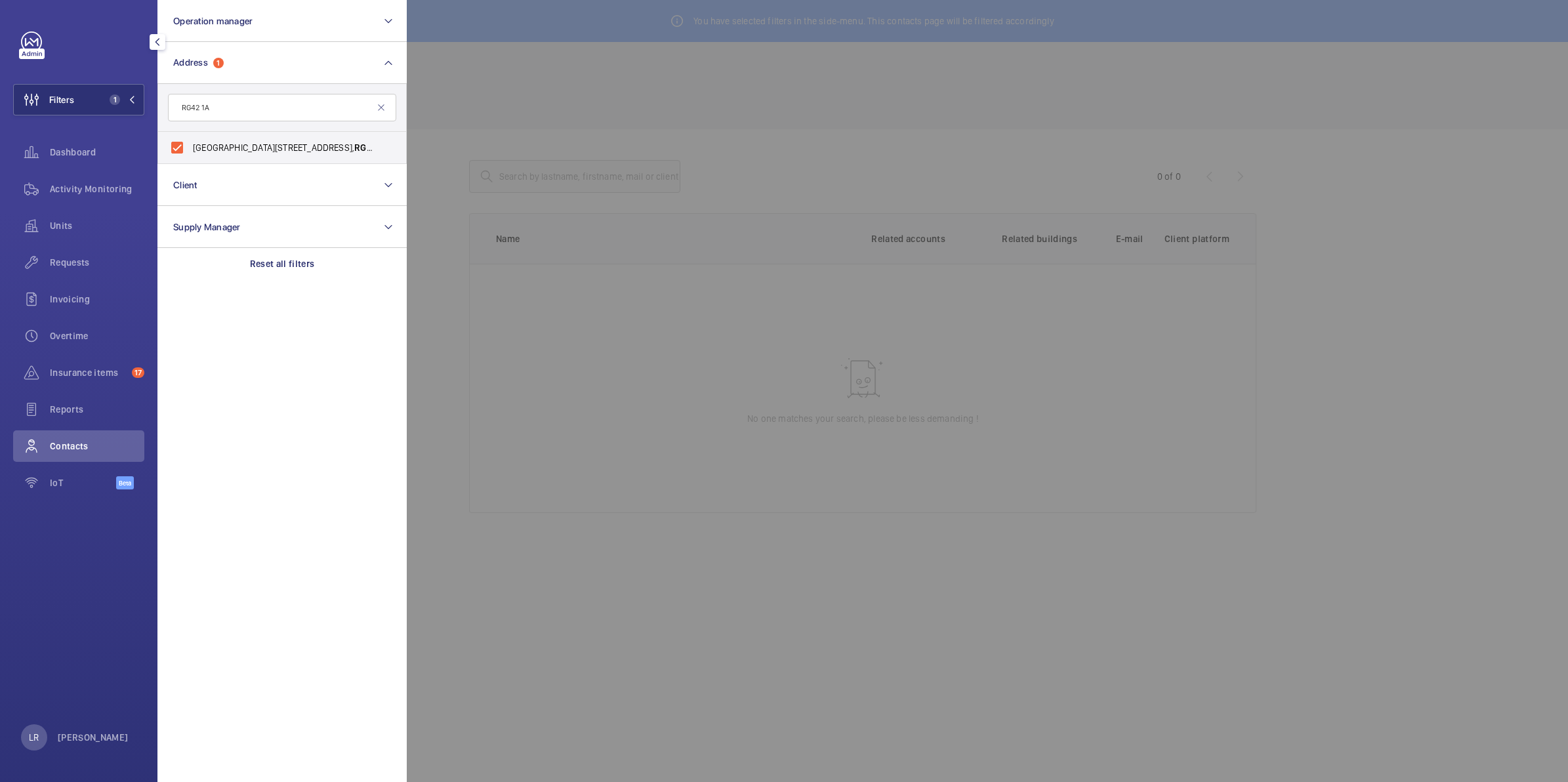
click at [468, 289] on div at bounding box center [1190, 391] width 1568 height 782
